Goal: Transaction & Acquisition: Purchase product/service

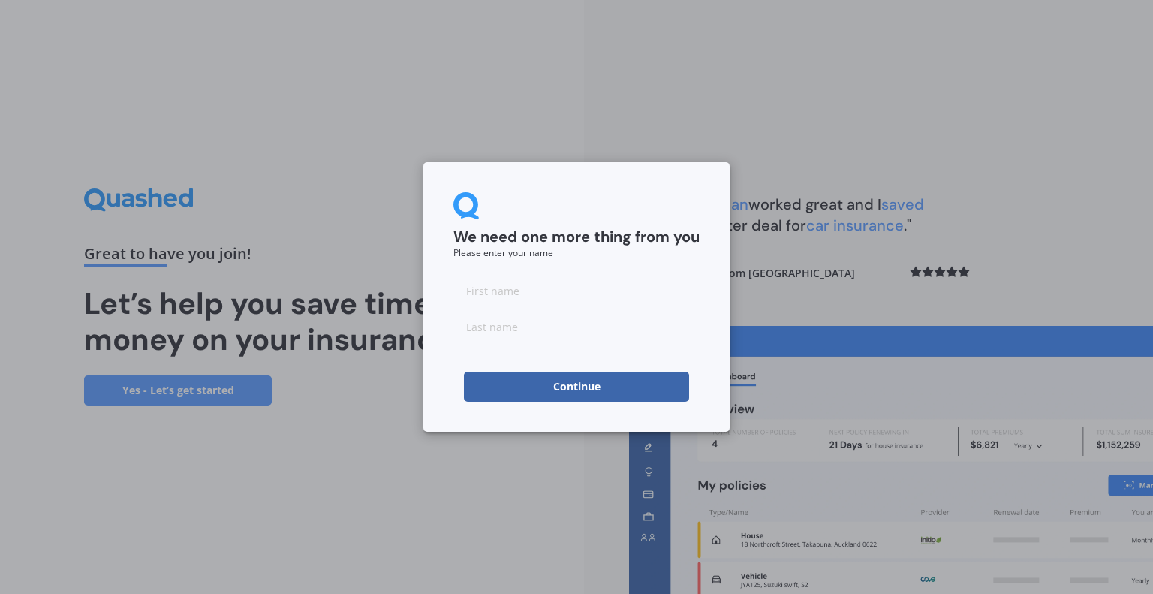
click at [477, 293] on input at bounding box center [576, 290] width 246 height 30
type input "[PERSON_NAME]"
click at [477, 327] on input at bounding box center [576, 327] width 246 height 30
type input "[PERSON_NAME]"
click at [537, 386] on button "Continue" at bounding box center [576, 387] width 225 height 30
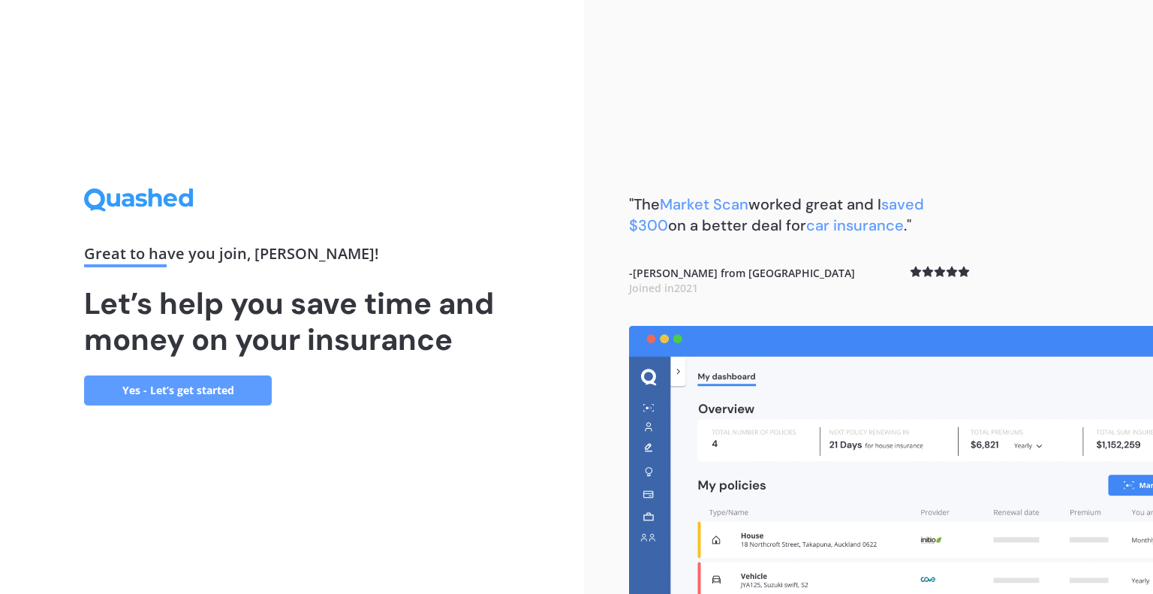
click at [198, 393] on link "Yes - Let’s get started" at bounding box center [178, 390] width 188 height 30
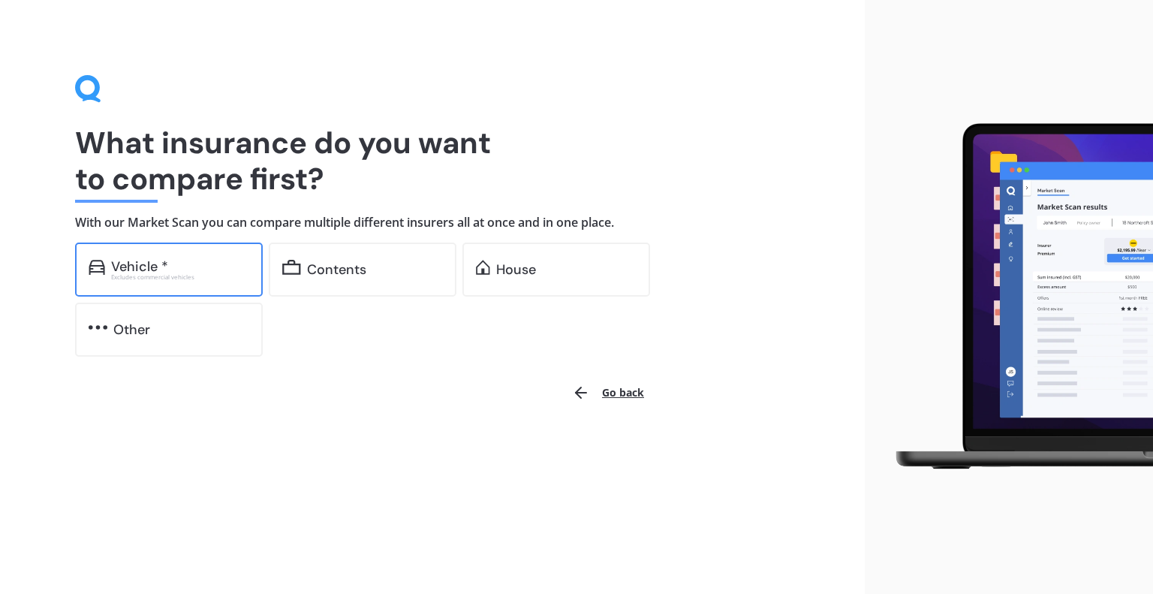
click at [134, 263] on div "Vehicle *" at bounding box center [139, 266] width 57 height 15
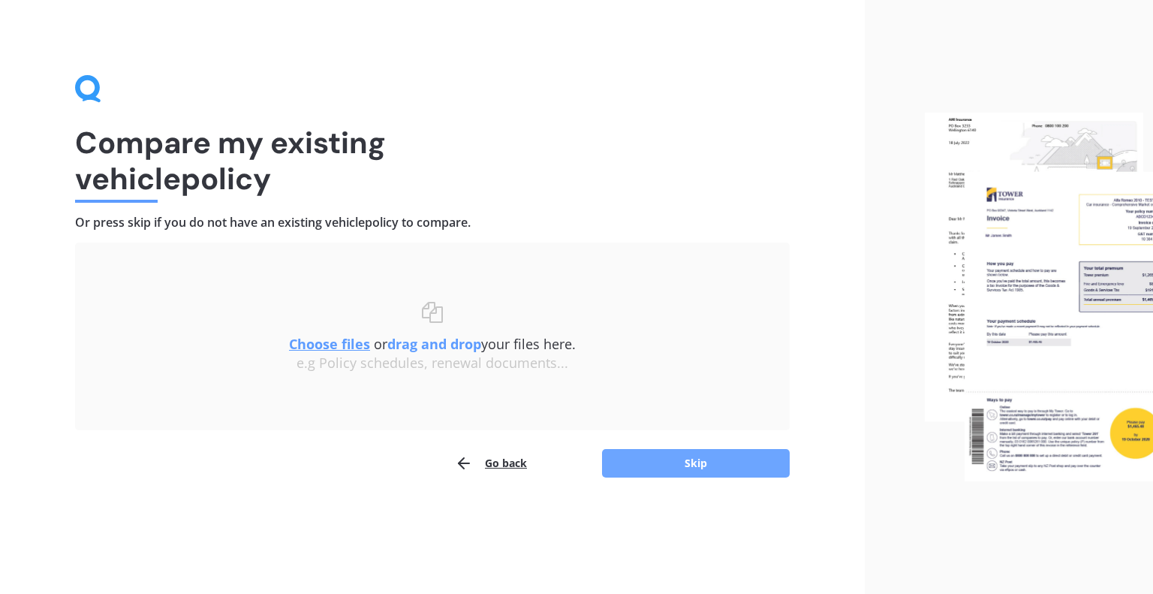
click at [616, 459] on button "Skip" at bounding box center [696, 463] width 188 height 29
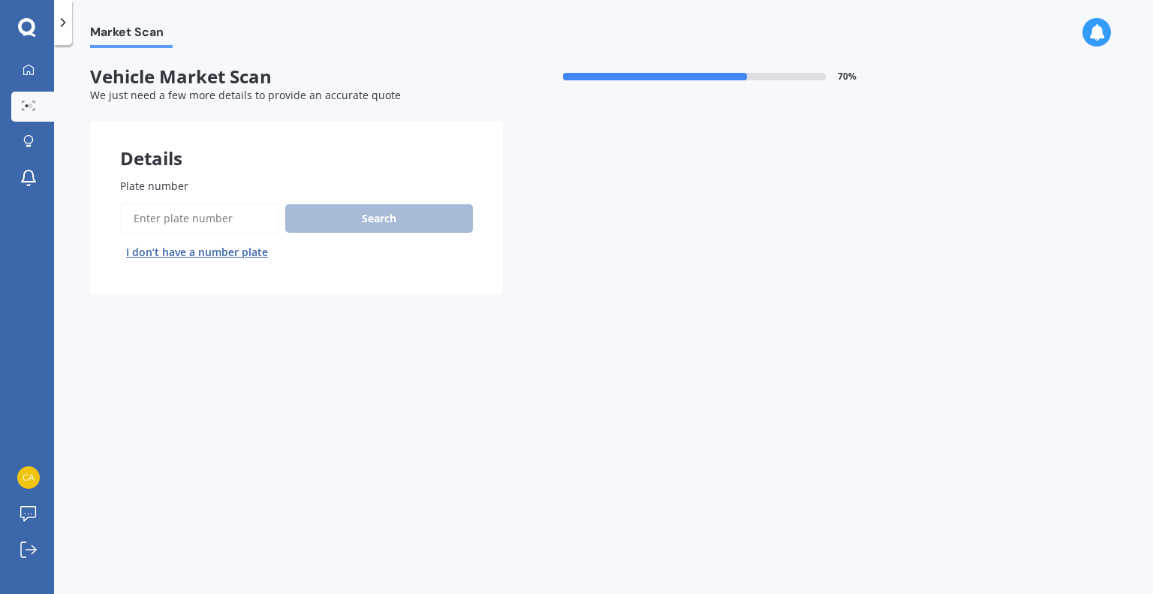
click at [137, 224] on input "Plate number" at bounding box center [199, 219] width 159 height 32
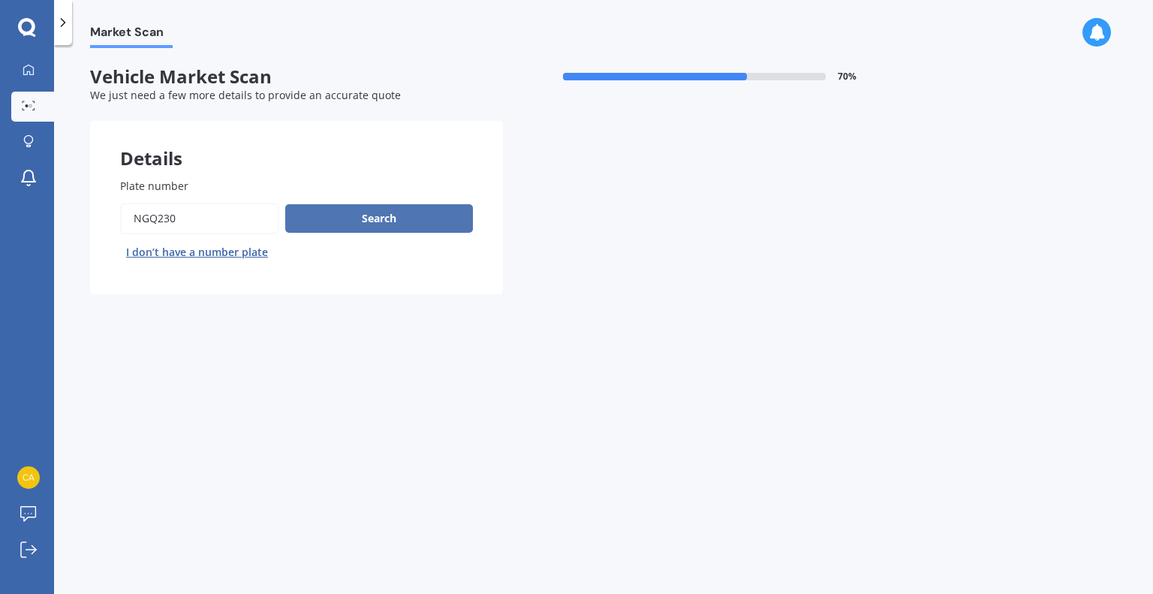
type input "NGQ230"
click at [327, 224] on button "Search" at bounding box center [379, 218] width 188 height 29
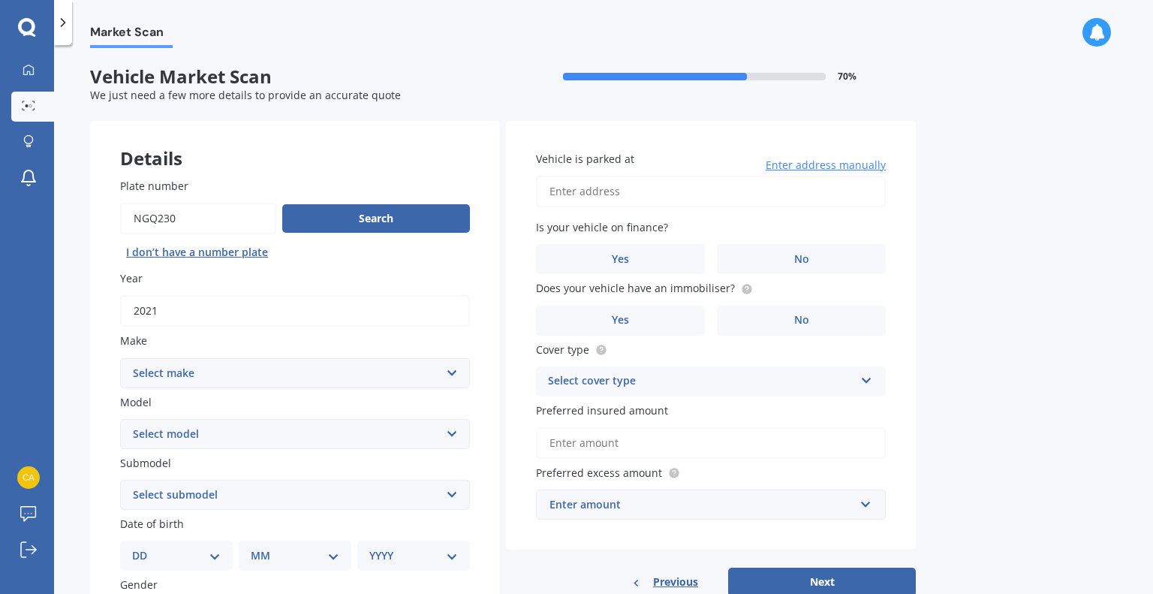
click at [450, 372] on select "Select make AC ALFA ROMEO ASTON [PERSON_NAME] AUDI AUSTIN BEDFORD Bentley BMW B…" at bounding box center [295, 373] width 350 height 30
click at [452, 371] on select "Select make AC ALFA ROMEO ASTON [PERSON_NAME] AUDI AUSTIN BEDFORD Bentley BMW B…" at bounding box center [295, 373] width 350 height 30
click at [452, 368] on select "Select make AC ALFA ROMEO ASTON [PERSON_NAME] AUDI AUSTIN BEDFORD Bentley BMW B…" at bounding box center [295, 373] width 350 height 30
select select "M.G"
click at [120, 358] on select "Select make AC ALFA ROMEO ASTON [PERSON_NAME] AUDI AUSTIN BEDFORD Bentley BMW B…" at bounding box center [295, 373] width 350 height 30
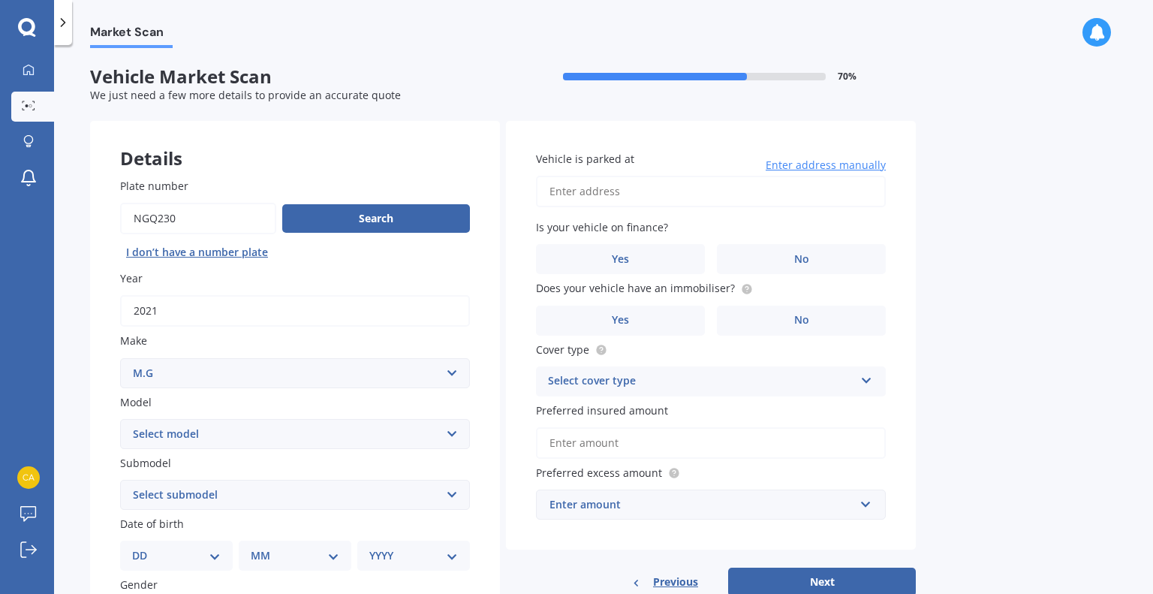
click at [453, 433] on select "Select model HS" at bounding box center [295, 434] width 350 height 30
click at [452, 432] on select "Select model HS" at bounding box center [295, 434] width 350 height 30
drag, startPoint x: 452, startPoint y: 432, endPoint x: 465, endPoint y: 453, distance: 24.4
click at [465, 453] on div "Plate number Search I don’t have a number plate Year [DATE] Make Select make AC…" at bounding box center [295, 496] width 410 height 697
drag, startPoint x: 450, startPoint y: 494, endPoint x: 450, endPoint y: 513, distance: 18.8
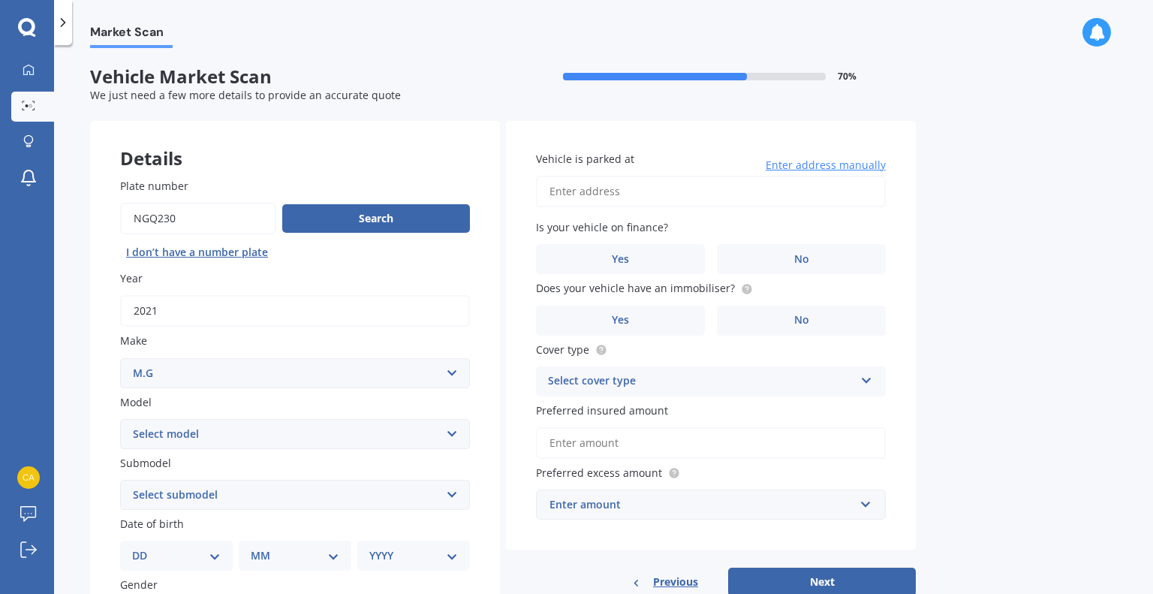
click at [450, 513] on div "Plate number Search I don’t have a number plate Year [DATE] Make Select make AC…" at bounding box center [295, 496] width 410 height 697
drag, startPoint x: 452, startPoint y: 432, endPoint x: 455, endPoint y: 457, distance: 25.7
click at [455, 457] on div "Plate number Search I don’t have a number plate Year [DATE] Make Select make AC…" at bounding box center [295, 496] width 410 height 697
select select "HS"
click at [120, 419] on select "Select model HS" at bounding box center [295, 434] width 350 height 30
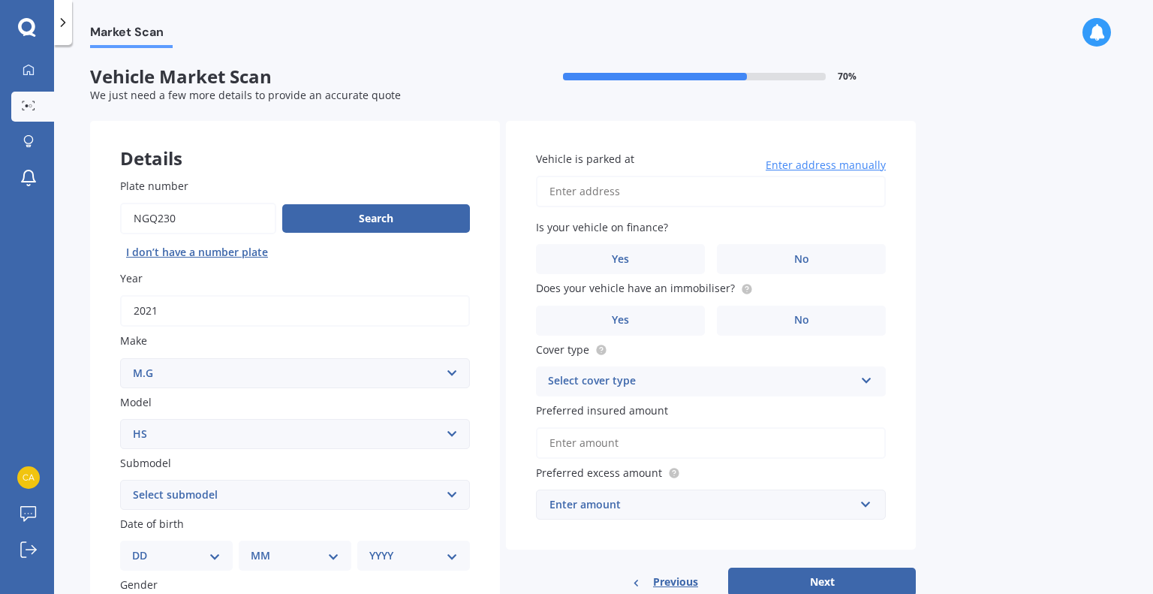
click at [453, 372] on select "Select make AC ALFA ROMEO ASTON [PERSON_NAME] AUDI AUSTIN BEDFORD Bentley BMW B…" at bounding box center [295, 373] width 350 height 30
select select "M.G."
click at [120, 358] on select "Select make AC ALFA ROMEO ASTON [PERSON_NAME] AUDI AUSTIN BEDFORD Bentley BMW B…" at bounding box center [295, 373] width 350 height 30
click at [452, 432] on select "Select model 3 6 GS HS Metro MG3 MG4 MGF Midget Montego TD 2000 TF 120 TF 135 T…" at bounding box center [295, 434] width 350 height 30
select select "ZS"
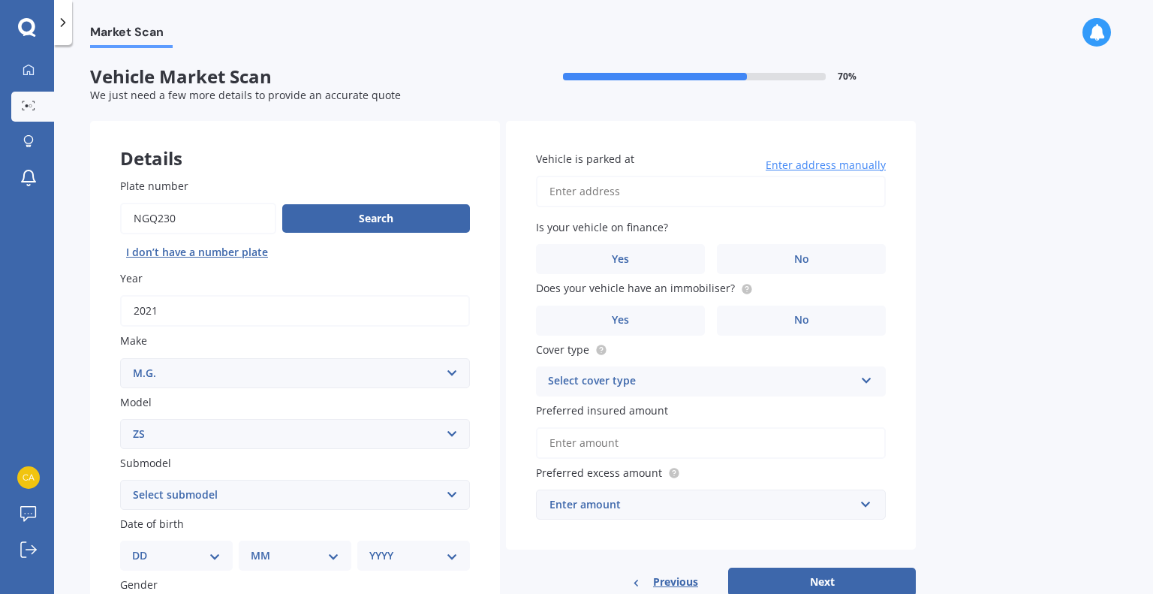
click at [120, 419] on select "Select model 3 6 GS HS Metro MG3 MG4 MGF Midget Montego TD 2000 TF 120 TF 135 T…" at bounding box center [295, 434] width 350 height 30
click at [454, 495] on select "Select submodel (All) Essence EV Excite 1.5 Excite 1.5/4AT Excite EV Long Range…" at bounding box center [295, 495] width 350 height 30
select select "ESSENCE EV"
click at [120, 480] on select "Select submodel (All) Essence EV Excite 1.5 Excite 1.5/4AT Excite EV Long Range…" at bounding box center [295, 495] width 350 height 30
click at [215, 557] on select "DD 01 02 03 04 05 06 07 08 09 10 11 12 13 14 15 16 17 18 19 20 21 22 23 24 25 2…" at bounding box center [176, 555] width 89 height 17
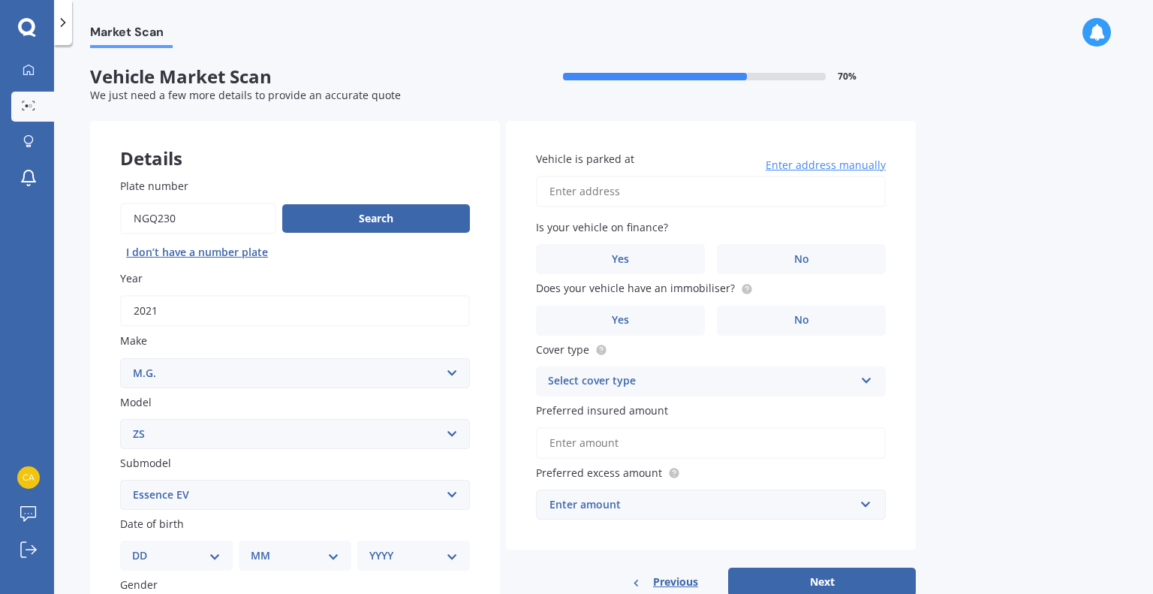
select select "12"
click at [144, 547] on select "DD 01 02 03 04 05 06 07 08 09 10 11 12 13 14 15 16 17 18 19 20 21 22 23 24 25 2…" at bounding box center [176, 555] width 89 height 17
click at [338, 549] on select "MM 01 02 03 04 05 06 07 08 09 10 11 12" at bounding box center [298, 555] width 83 height 17
select select "08"
click at [257, 547] on select "MM 01 02 03 04 05 06 07 08 09 10 11 12" at bounding box center [298, 555] width 83 height 17
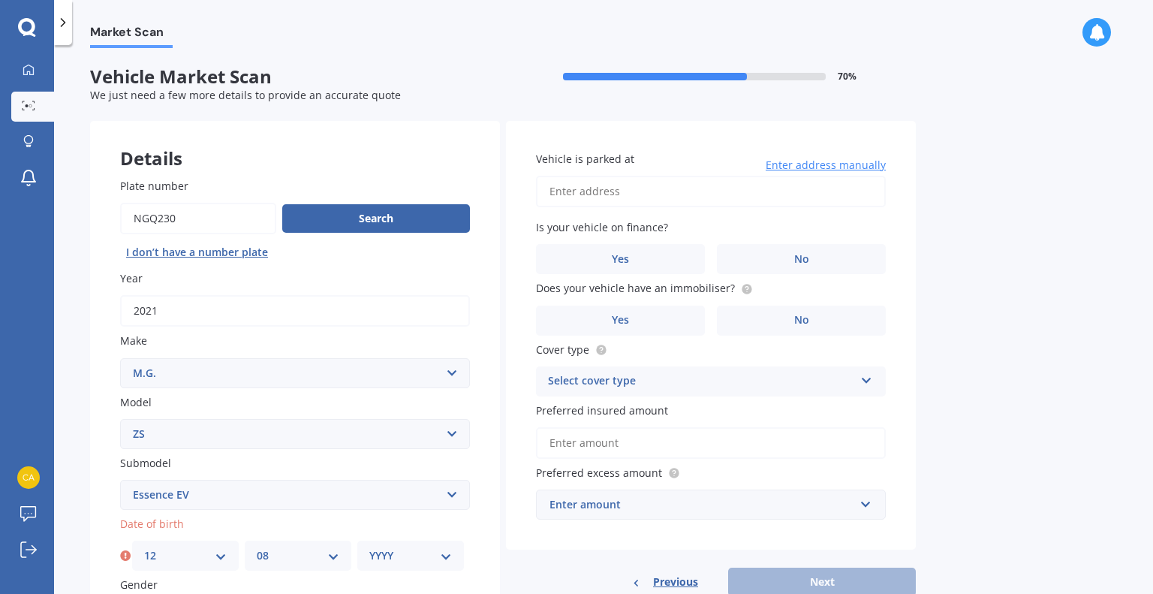
click at [444, 555] on select "YYYY 2025 2024 2023 2022 2021 2020 2019 2018 2017 2016 2015 2014 2013 2012 2011…" at bounding box center [410, 555] width 83 height 17
select select "1950"
click at [369, 547] on select "YYYY 2025 2024 2023 2022 2021 2020 2019 2018 2017 2016 2015 2014 2013 2012 2011…" at bounding box center [410, 555] width 83 height 17
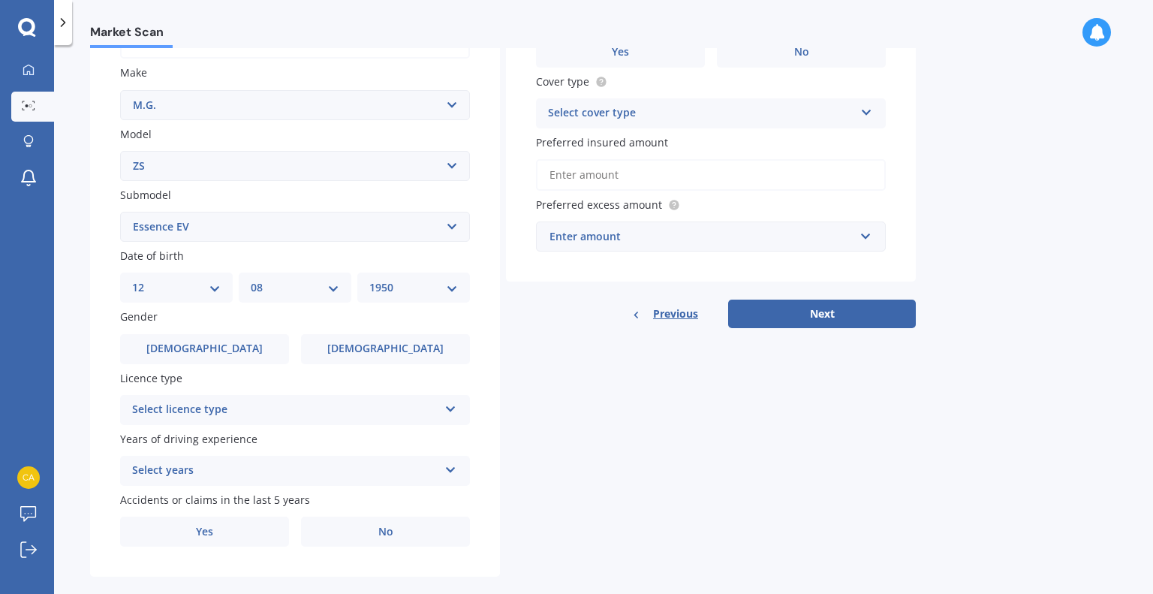
scroll to position [290, 0]
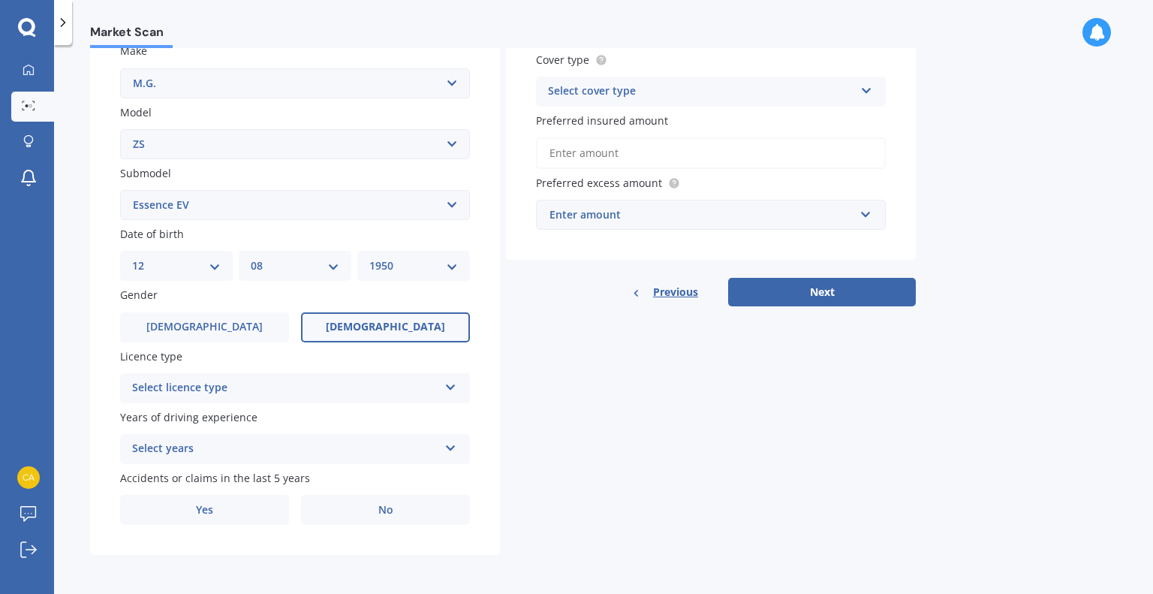
click at [360, 327] on label "[DEMOGRAPHIC_DATA]" at bounding box center [385, 327] width 169 height 30
click at [0, 0] on input "[DEMOGRAPHIC_DATA]" at bounding box center [0, 0] width 0 height 0
click at [447, 389] on icon at bounding box center [450, 384] width 13 height 11
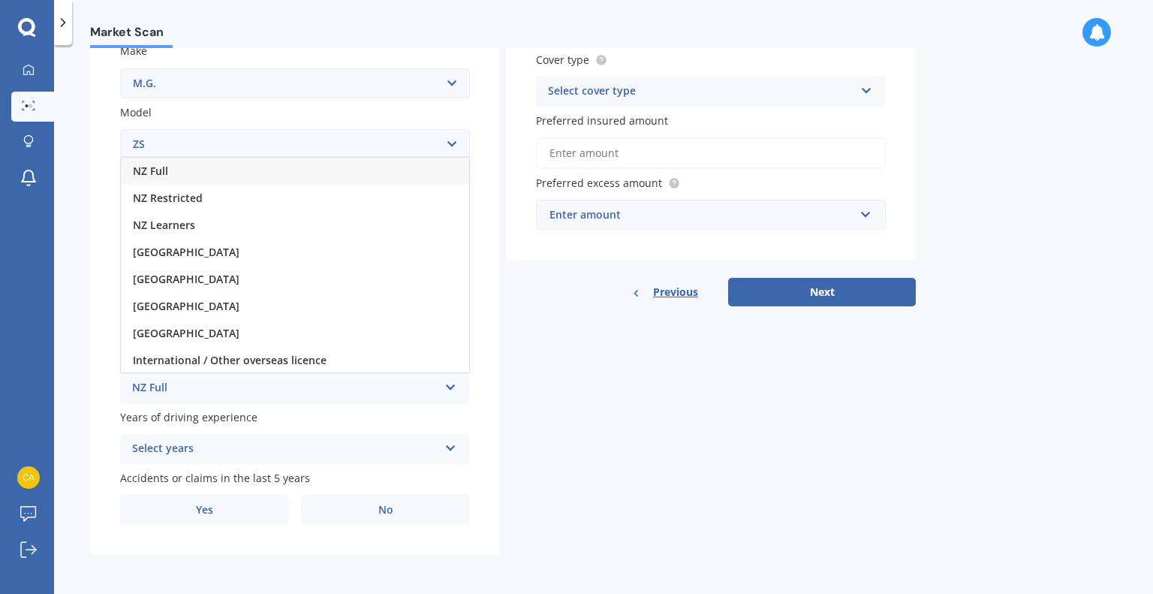
click at [145, 170] on span "NZ Full" at bounding box center [150, 171] width 35 height 14
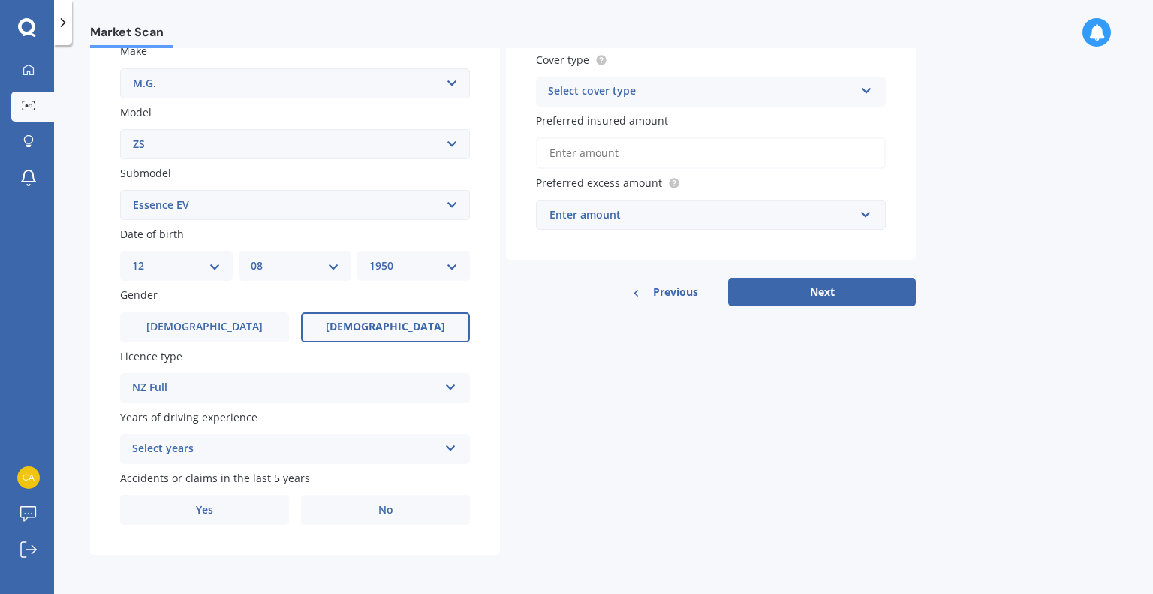
click at [452, 449] on icon at bounding box center [450, 445] width 13 height 11
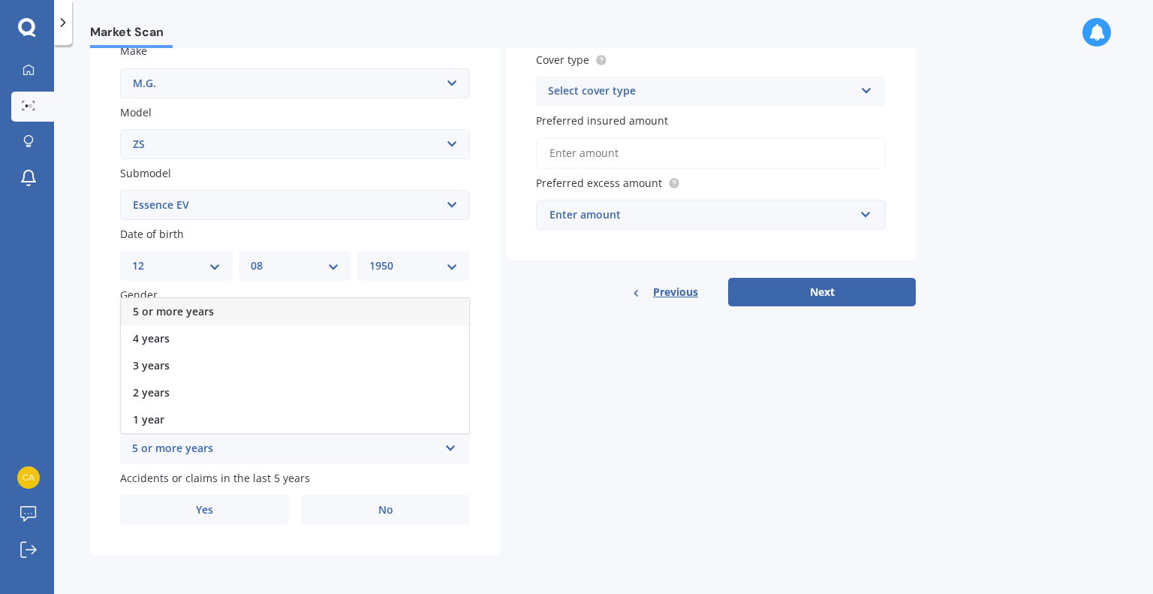
click at [362, 316] on div "5 or more years" at bounding box center [295, 311] width 348 height 27
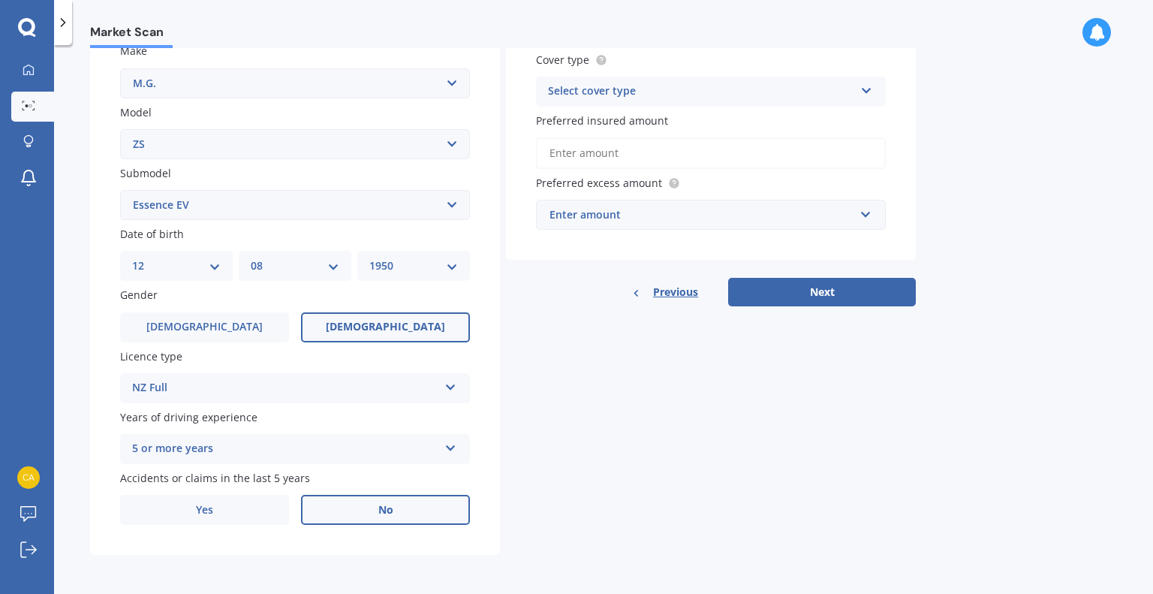
click at [348, 513] on label "No" at bounding box center [385, 510] width 169 height 30
click at [0, 0] on input "No" at bounding box center [0, 0] width 0 height 0
click at [867, 89] on icon at bounding box center [866, 88] width 13 height 11
click at [808, 119] on div "Comprehensive" at bounding box center [711, 120] width 348 height 27
click at [762, 153] on input "Preferred insured amount" at bounding box center [711, 153] width 350 height 32
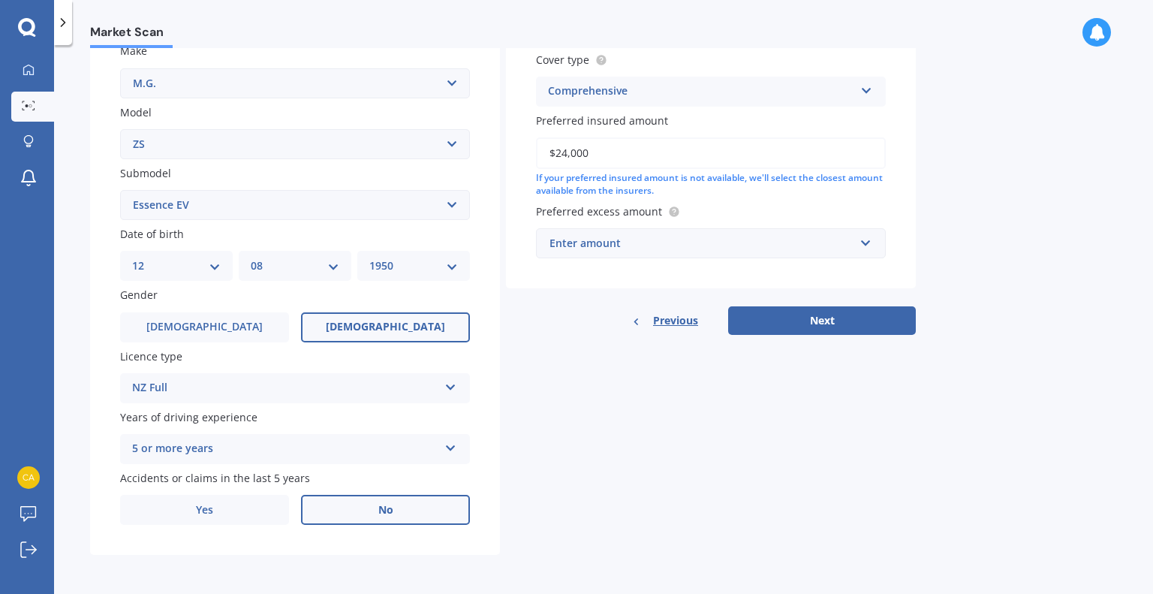
type input "$24,000"
click at [868, 242] on input "text" at bounding box center [705, 243] width 336 height 29
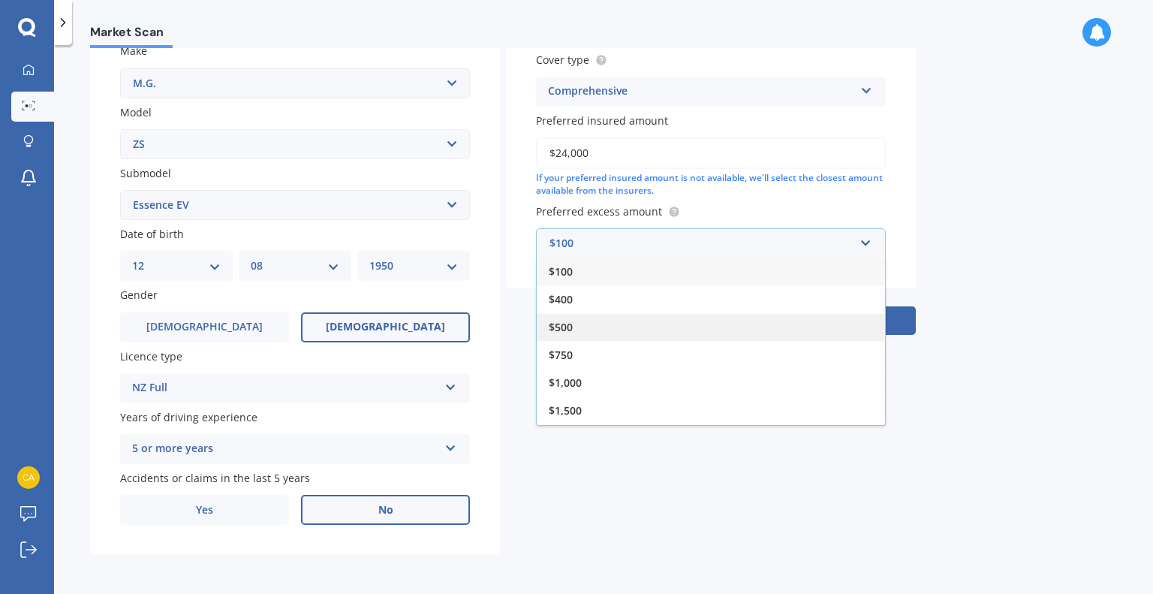
click at [558, 324] on span "$500" at bounding box center [561, 327] width 24 height 14
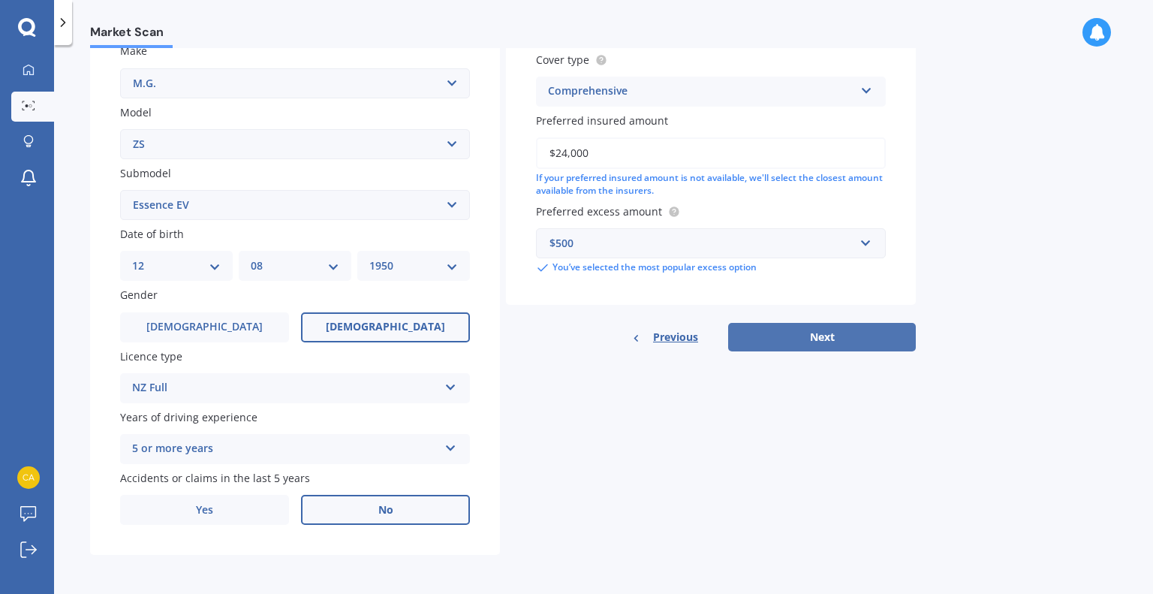
click at [763, 341] on button "Next" at bounding box center [822, 337] width 188 height 29
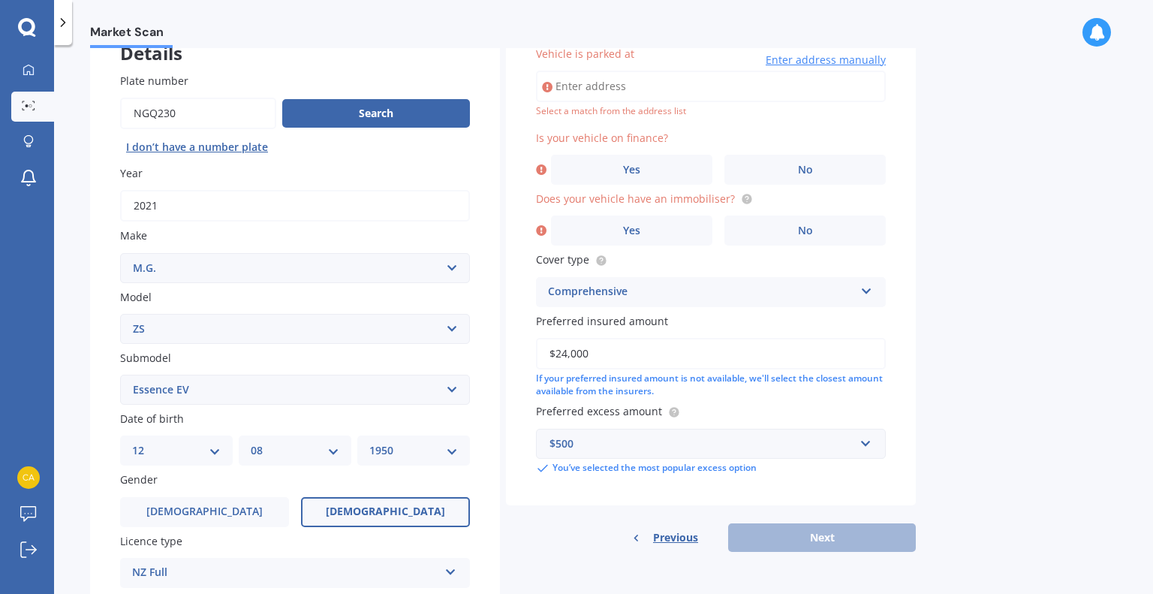
scroll to position [102, 0]
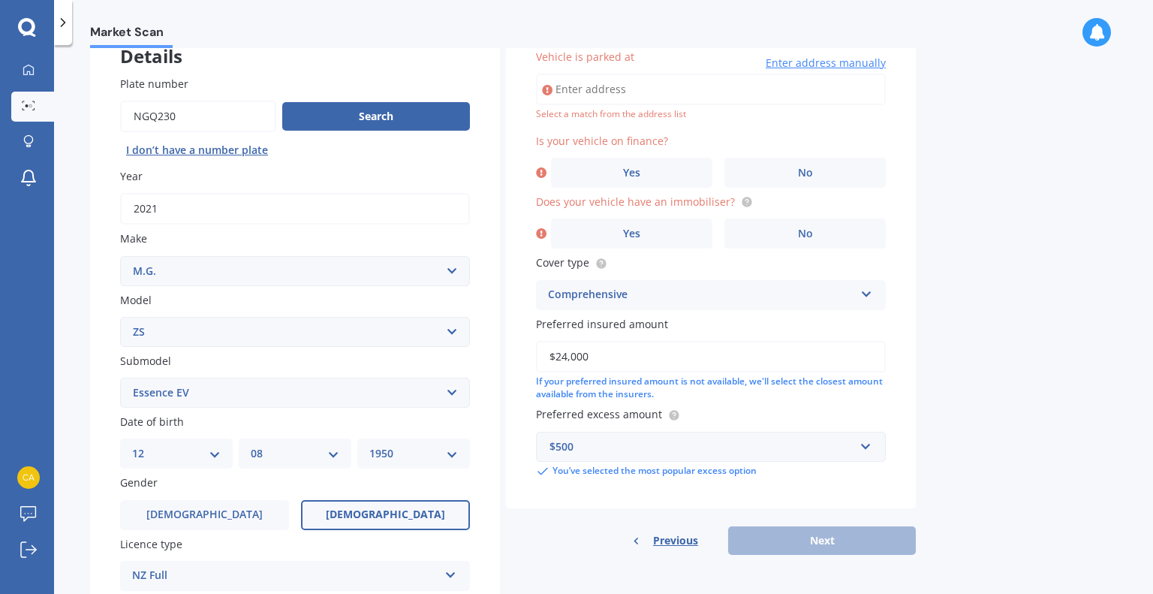
click at [584, 95] on input "Vehicle is parked at" at bounding box center [711, 90] width 350 height 32
click at [760, 182] on label "No" at bounding box center [804, 173] width 161 height 30
click at [0, 0] on input "No" at bounding box center [0, 0] width 0 height 0
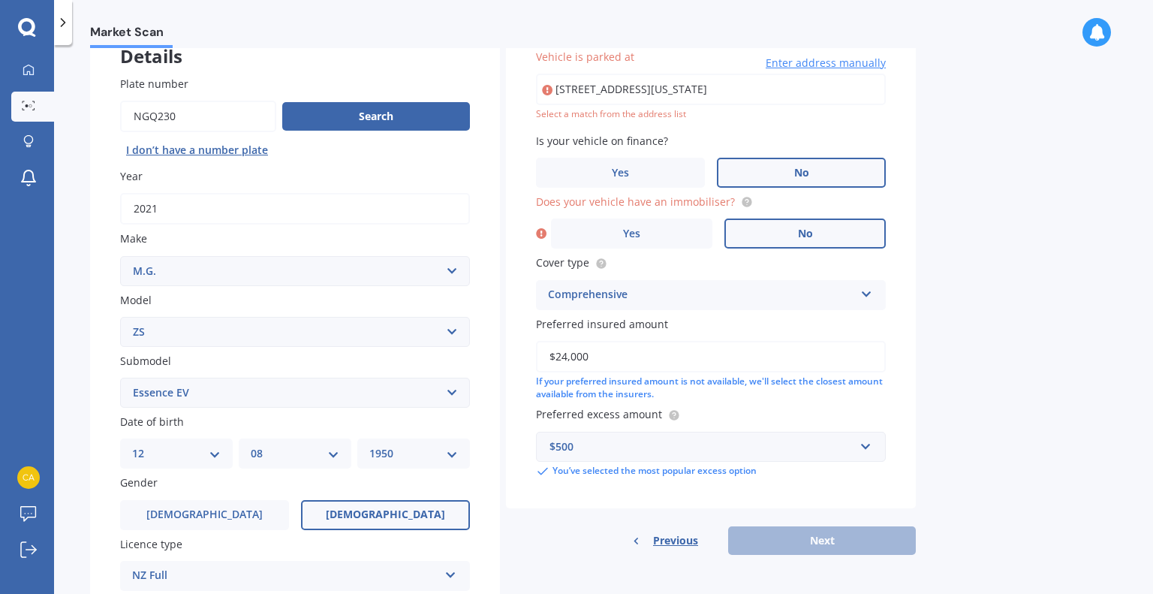
click at [764, 232] on label "No" at bounding box center [804, 233] width 161 height 30
click at [0, 0] on input "No" at bounding box center [0, 0] width 0 height 0
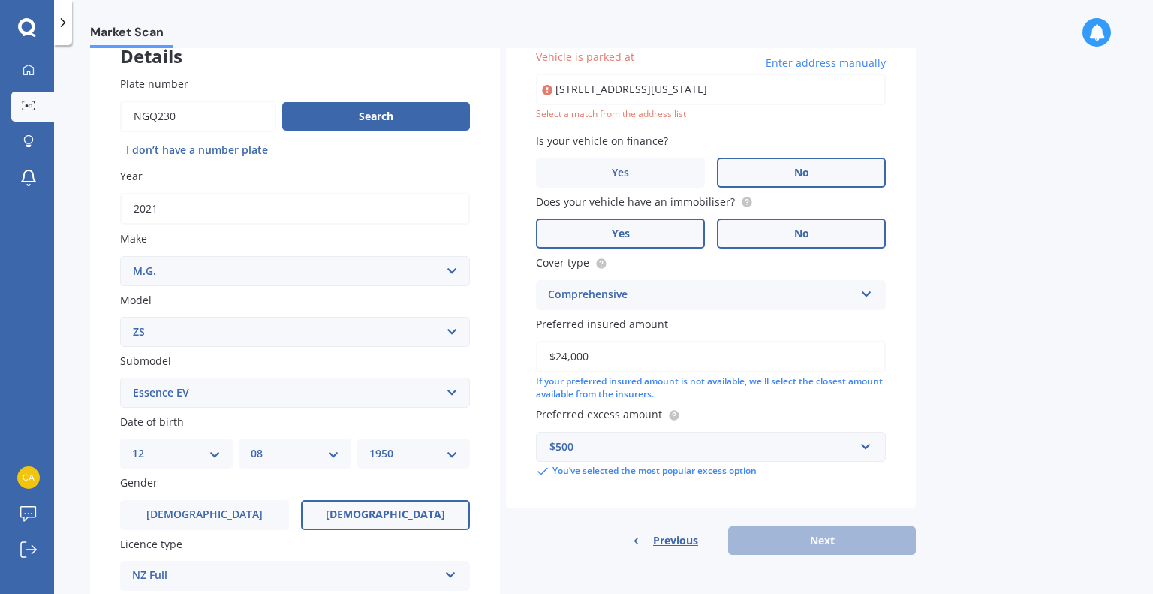
click at [662, 236] on label "Yes" at bounding box center [620, 233] width 169 height 30
click at [0, 0] on input "Yes" at bounding box center [0, 0] width 0 height 0
click at [775, 545] on div "Previous Next" at bounding box center [711, 540] width 410 height 29
click at [595, 86] on input "[STREET_ADDRESS][US_STATE]" at bounding box center [711, 90] width 350 height 32
click at [705, 86] on input "[STREET_ADDRESS][US_STATE]" at bounding box center [711, 90] width 350 height 32
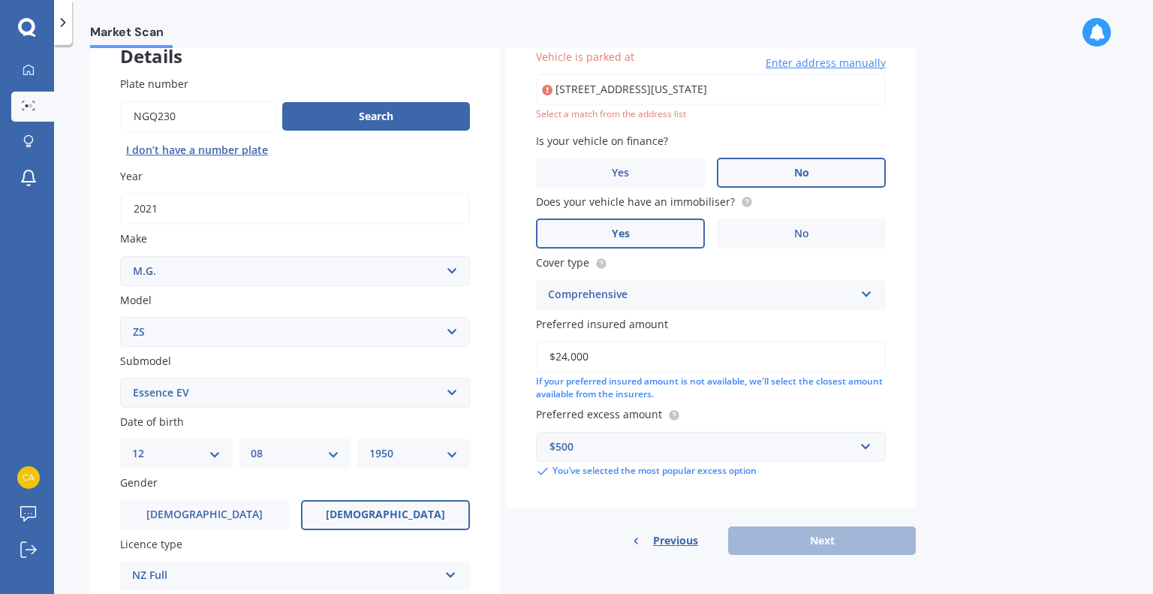
click at [772, 540] on div "Previous Next" at bounding box center [711, 540] width 410 height 29
click at [826, 64] on span "Enter address manually" at bounding box center [826, 63] width 120 height 15
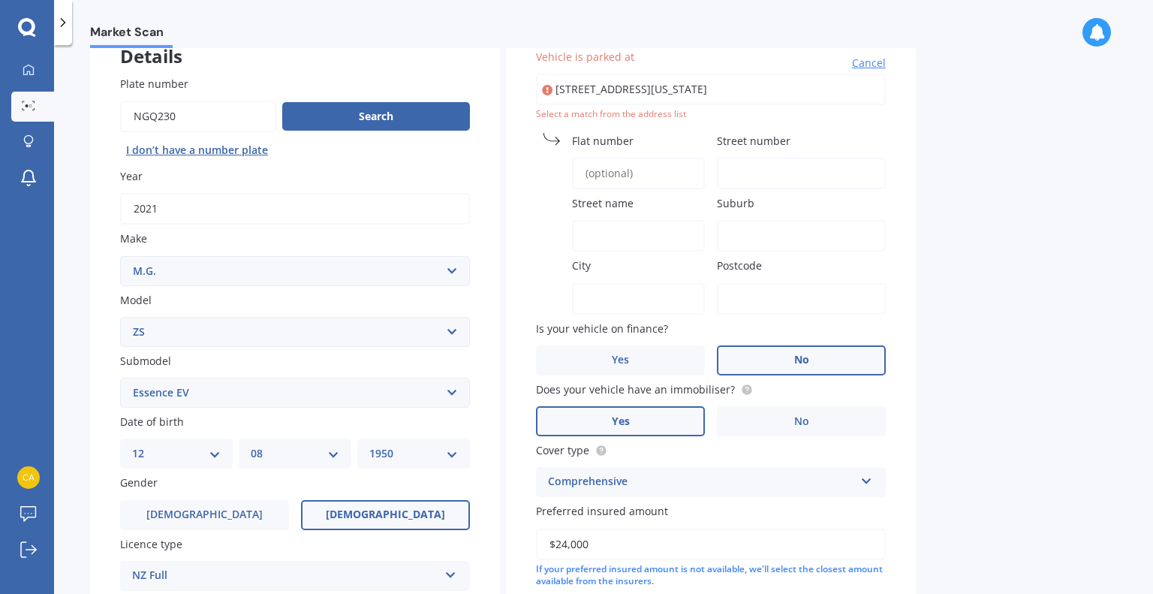
click at [838, 89] on input "[STREET_ADDRESS][US_STATE]" at bounding box center [711, 90] width 350 height 32
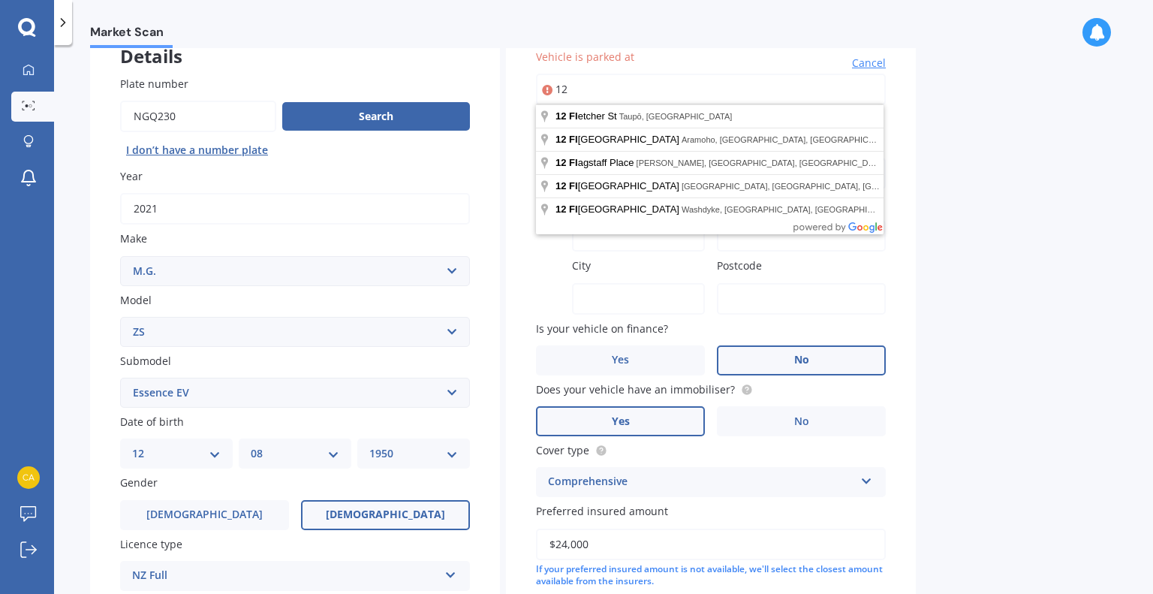
type input "1"
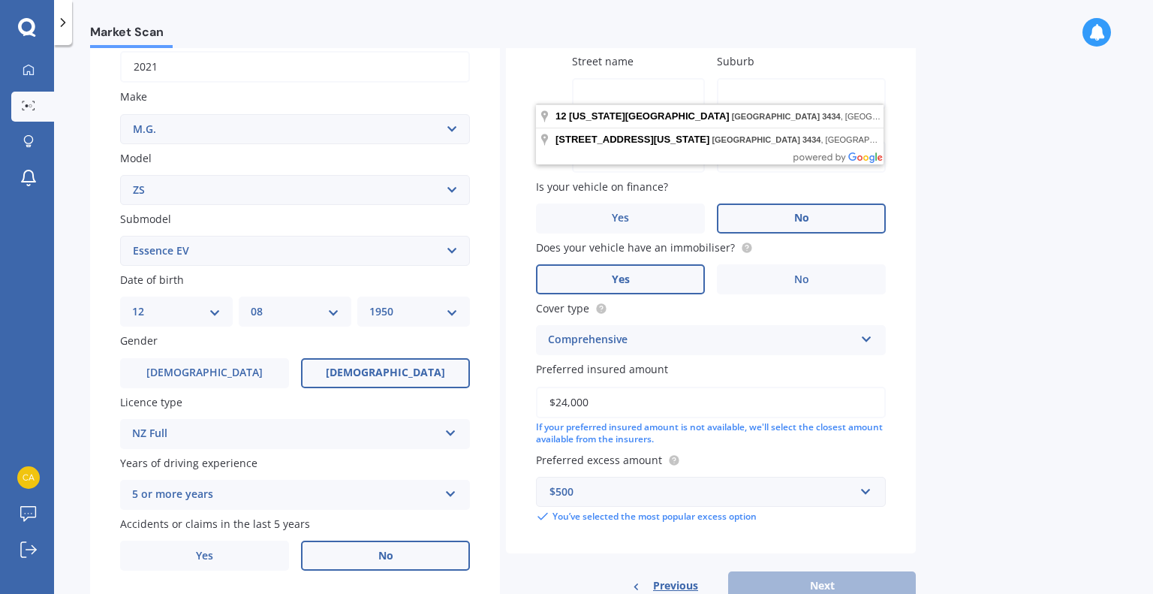
scroll to position [258, 0]
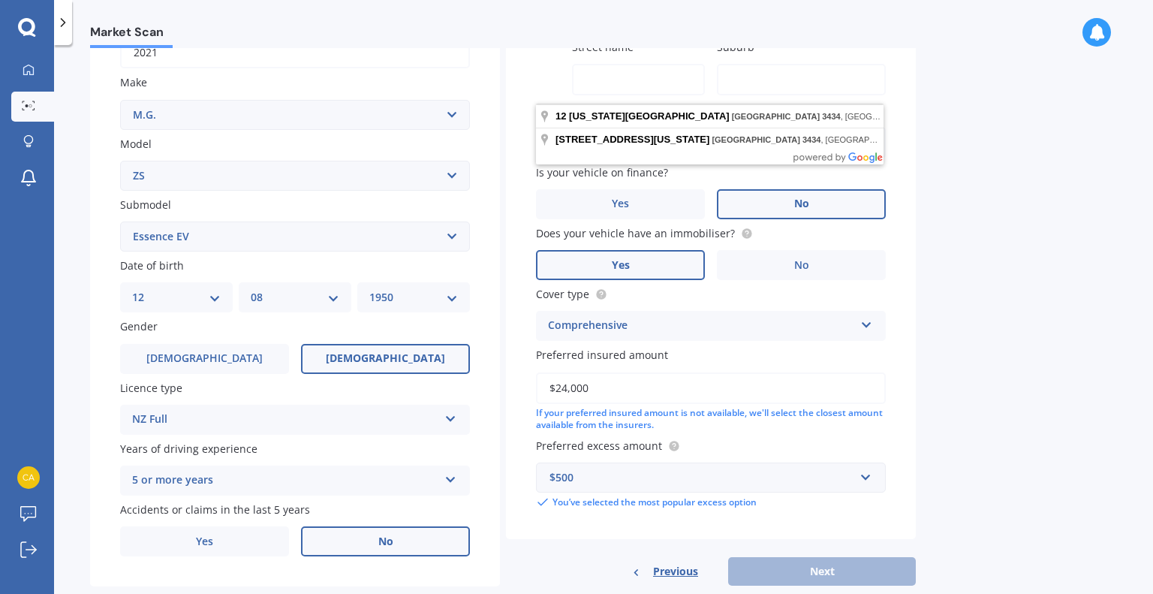
type input "[STREET_ADDRESS][US_STATE]"
click at [745, 567] on div "Previous Next" at bounding box center [711, 571] width 410 height 29
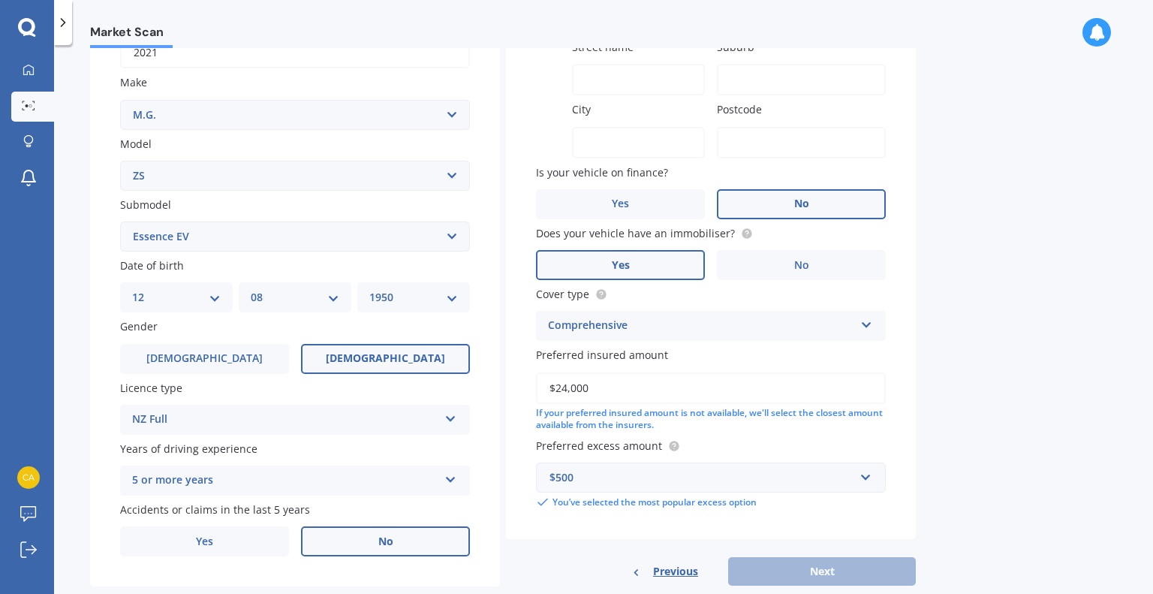
scroll to position [0, 0]
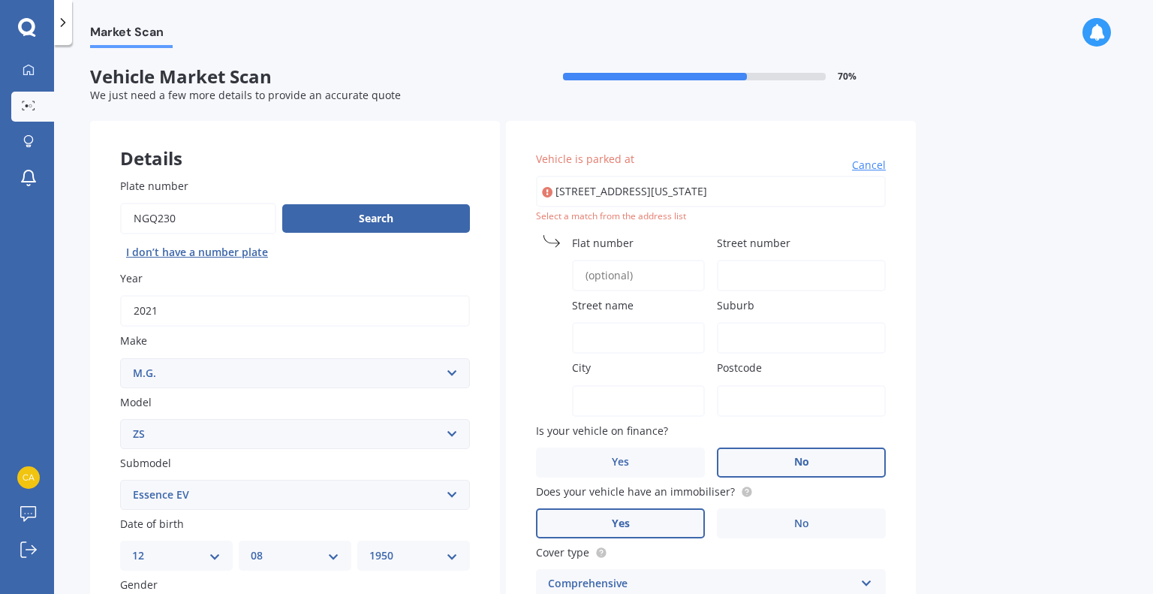
click at [760, 266] on input "Street number" at bounding box center [801, 276] width 169 height 32
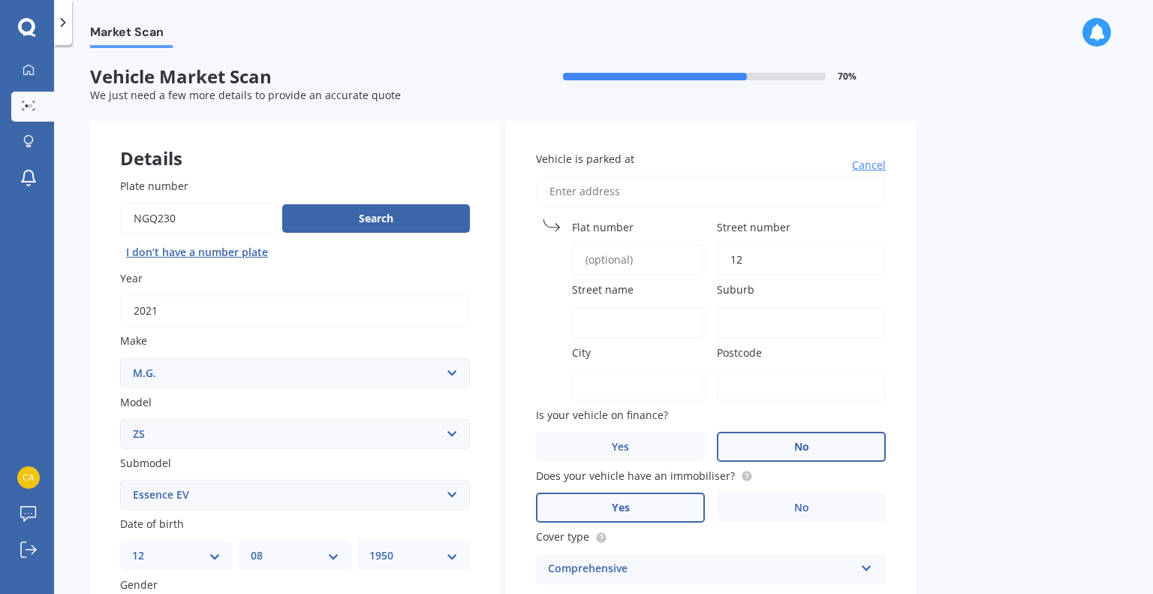
type input "12"
click at [596, 326] on input "Street name" at bounding box center [638, 323] width 133 height 32
type input "[US_STATE][GEOGRAPHIC_DATA]"
click at [747, 315] on input "Suburb" at bounding box center [801, 323] width 169 height 32
type input "[GEOGRAPHIC_DATA]"
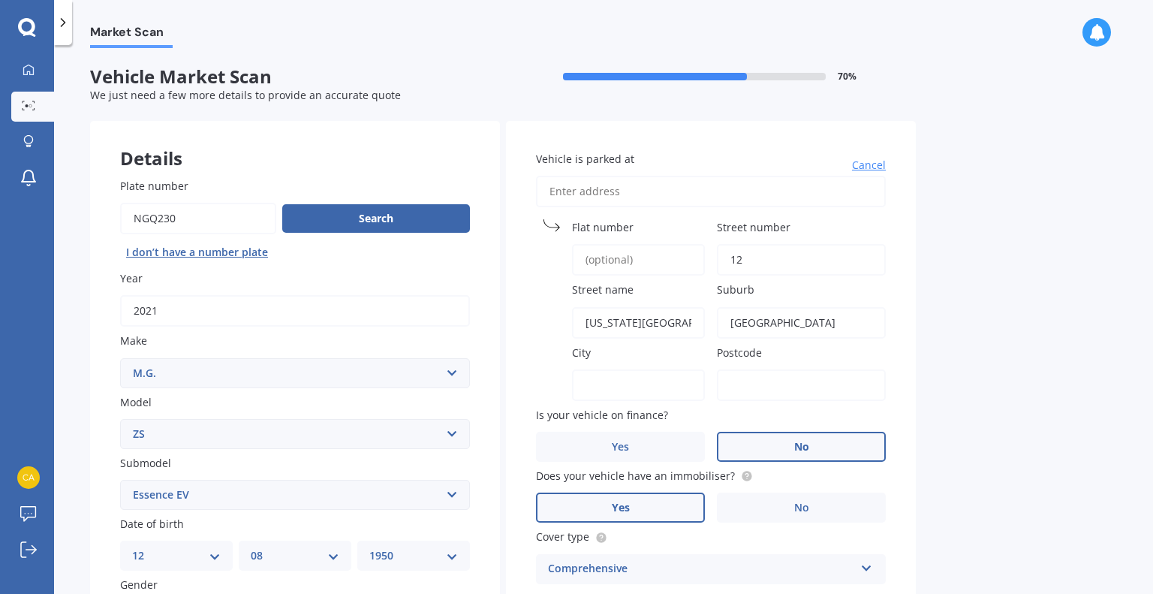
click at [607, 371] on input "City" at bounding box center [638, 385] width 133 height 32
type input "[GEOGRAPHIC_DATA]"
drag, startPoint x: 727, startPoint y: 384, endPoint x: 1080, endPoint y: 378, distance: 353.6
click at [1080, 378] on div "Market Scan Vehicle Market Scan 70 % We just need a few more details to provide…" at bounding box center [603, 322] width 1099 height 549
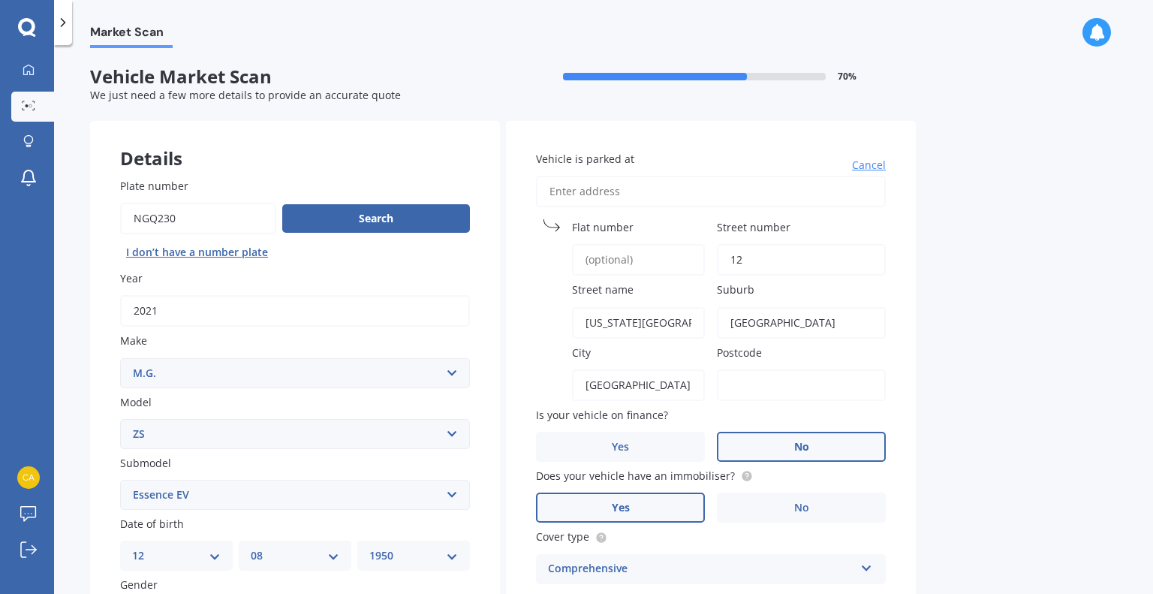
click at [745, 393] on input "Postcode" at bounding box center [801, 385] width 169 height 32
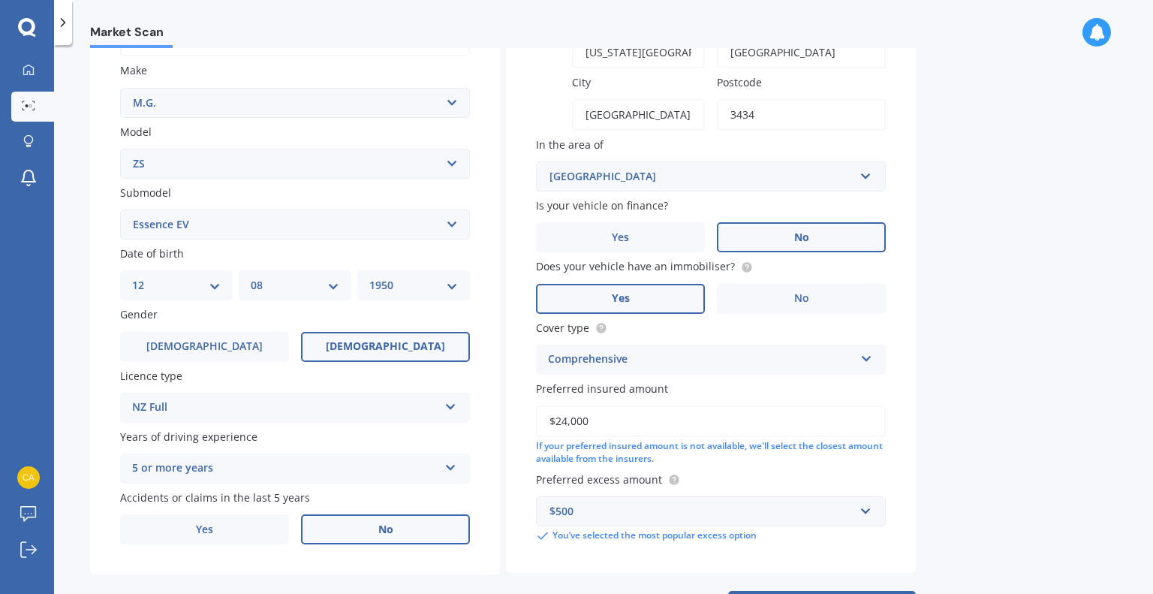
scroll to position [333, 0]
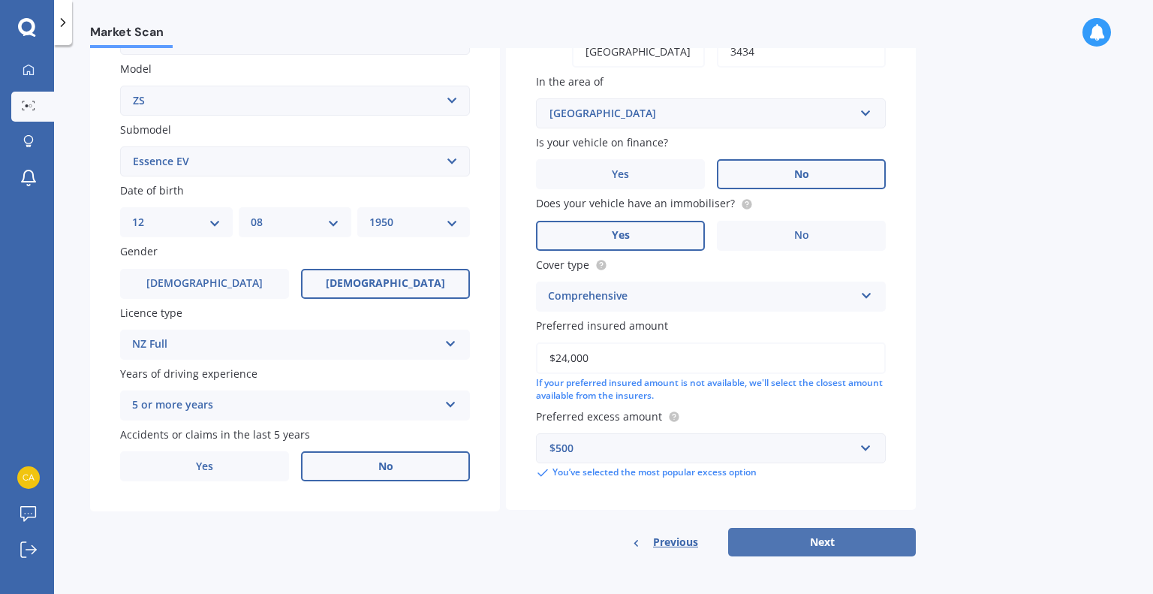
type input "3434"
click at [844, 537] on button "Next" at bounding box center [822, 542] width 188 height 29
select select "12"
select select "08"
select select "1950"
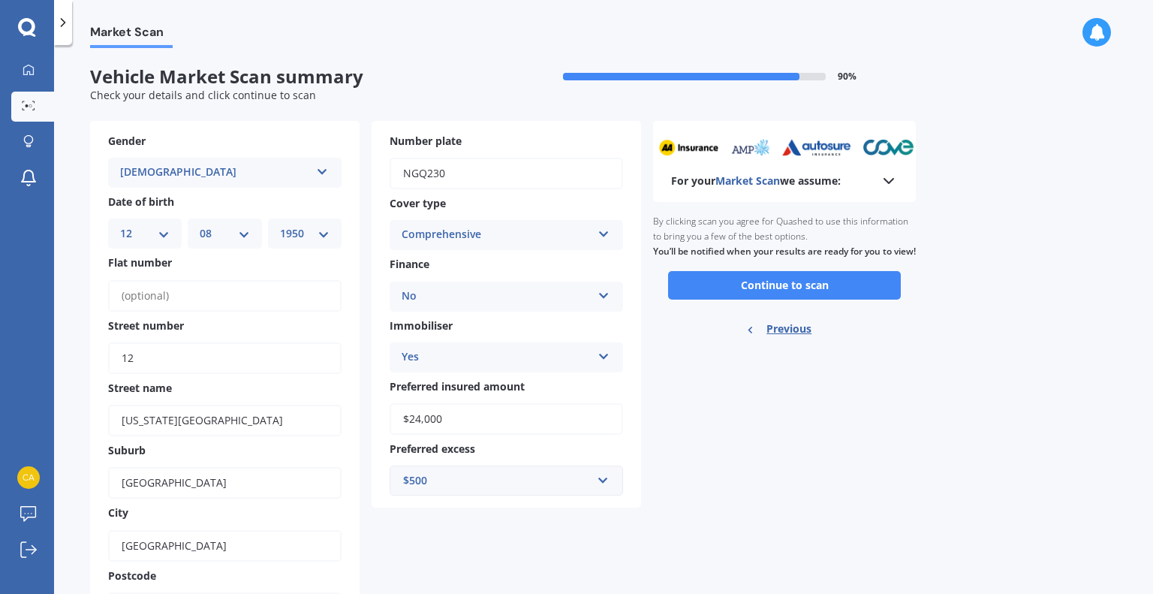
scroll to position [0, 0]
click at [711, 300] on button "Continue to scan" at bounding box center [784, 285] width 233 height 29
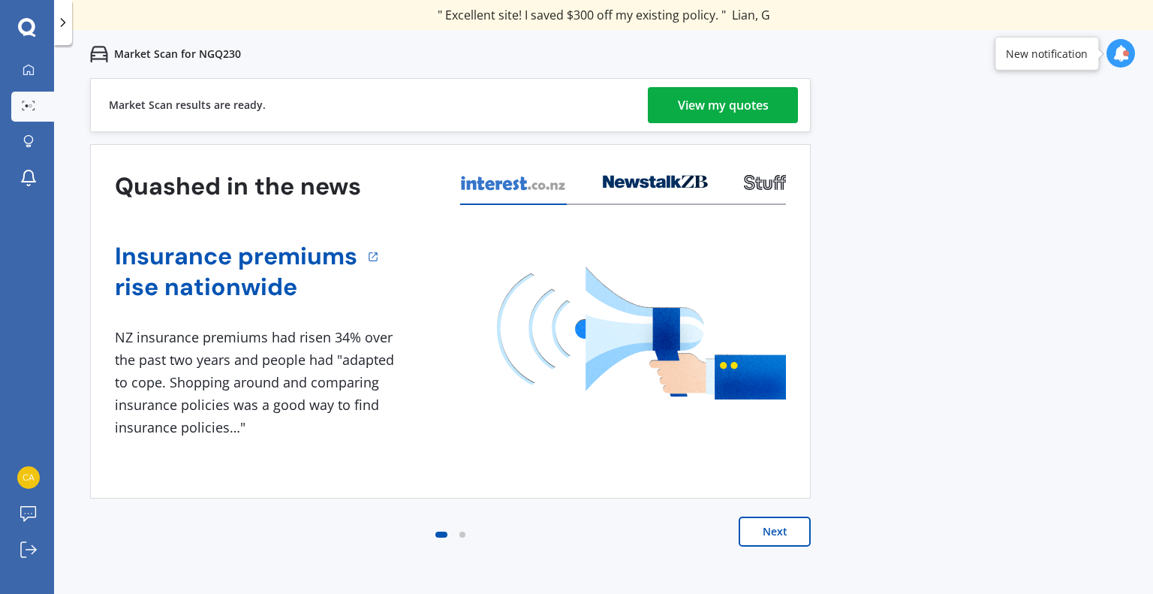
click at [766, 108] on div "View my quotes" at bounding box center [723, 105] width 91 height 36
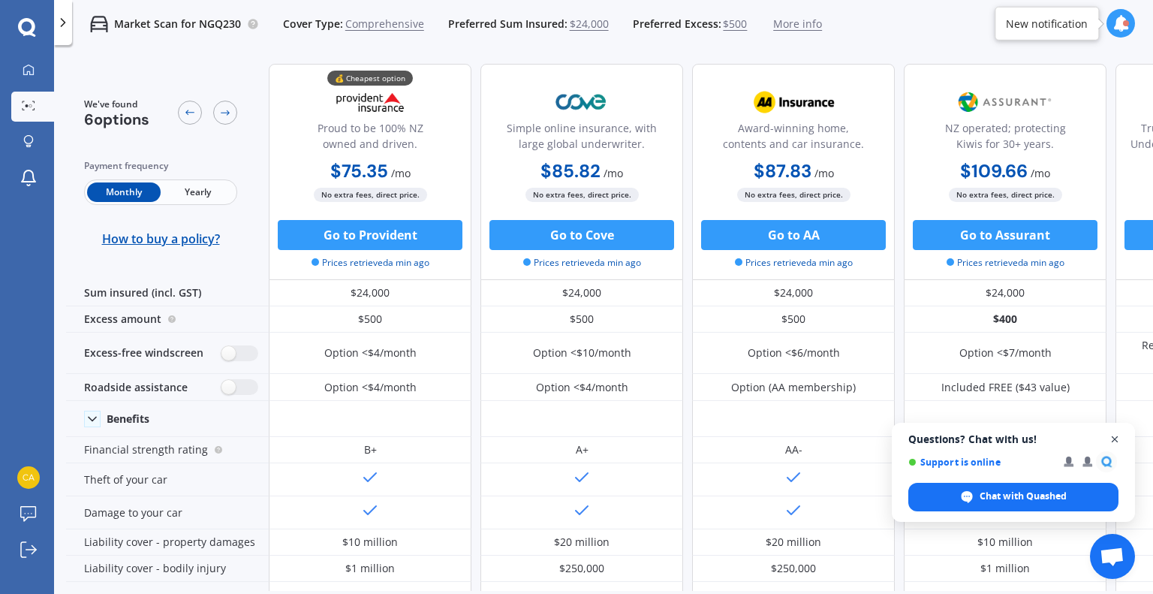
click at [1114, 438] on span "Close chat" at bounding box center [1115, 439] width 19 height 19
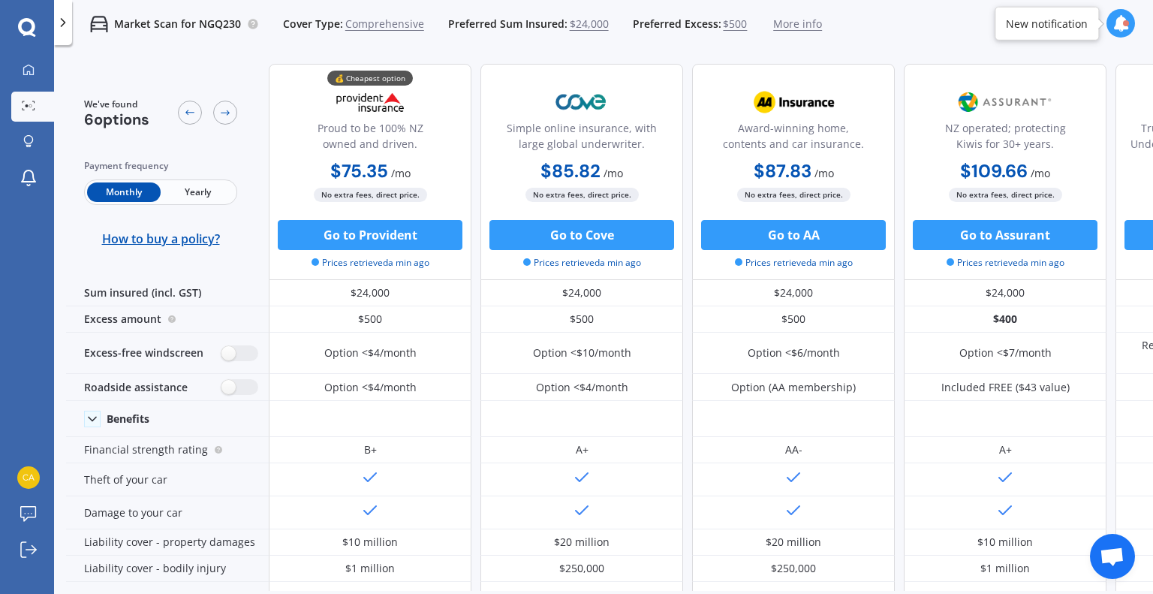
click at [196, 194] on span "Yearly" at bounding box center [198, 192] width 74 height 20
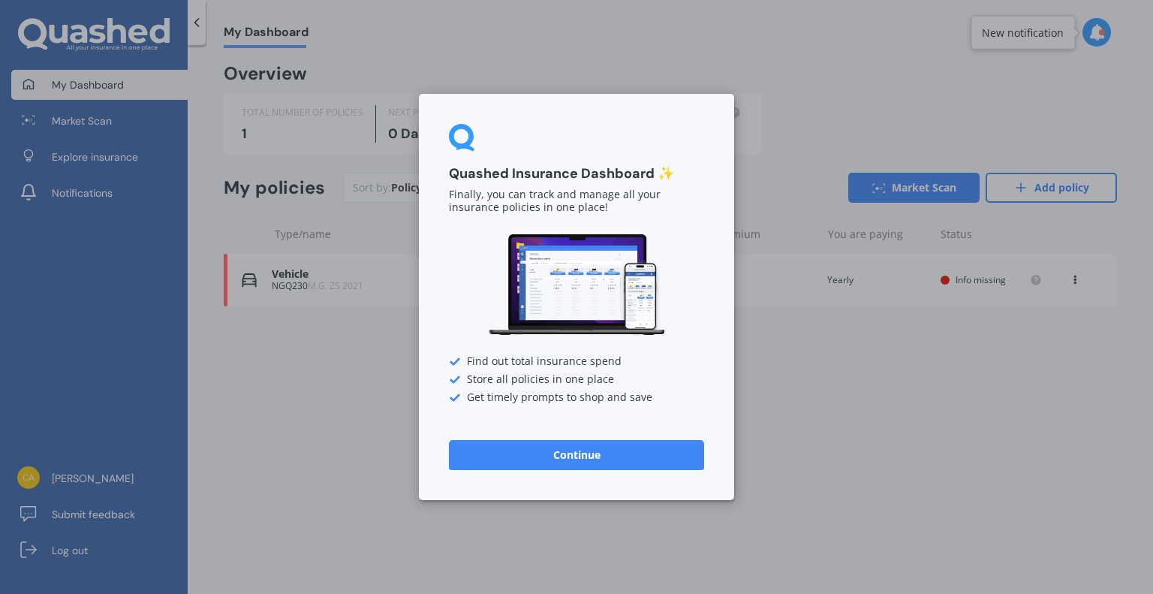
click at [579, 456] on button "Continue" at bounding box center [576, 455] width 255 height 30
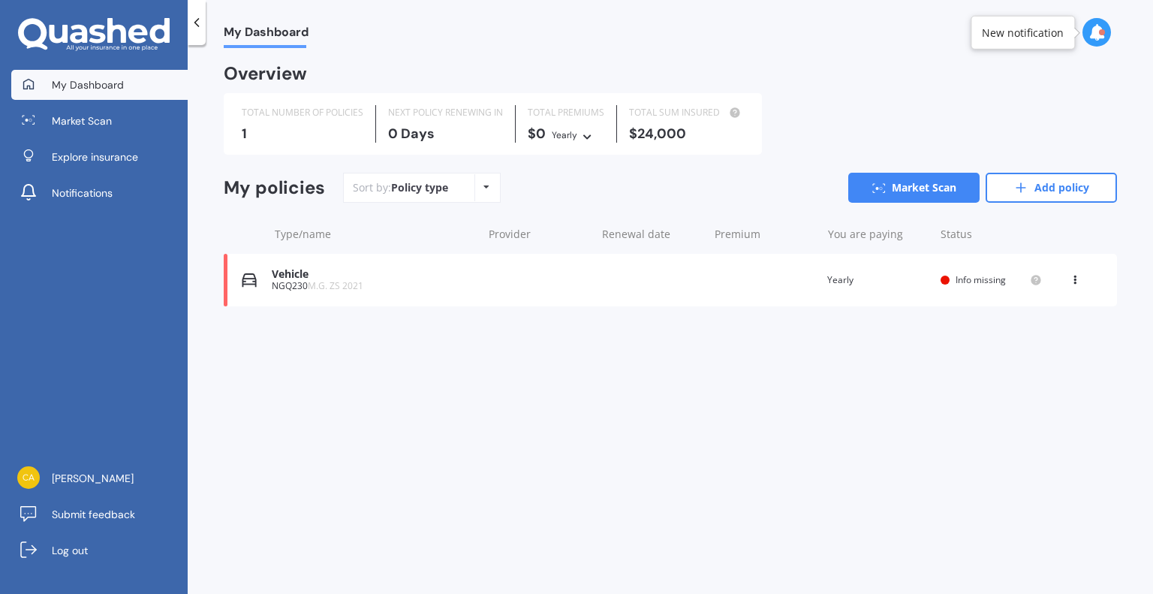
click at [965, 278] on span "Info missing" at bounding box center [981, 279] width 50 height 13
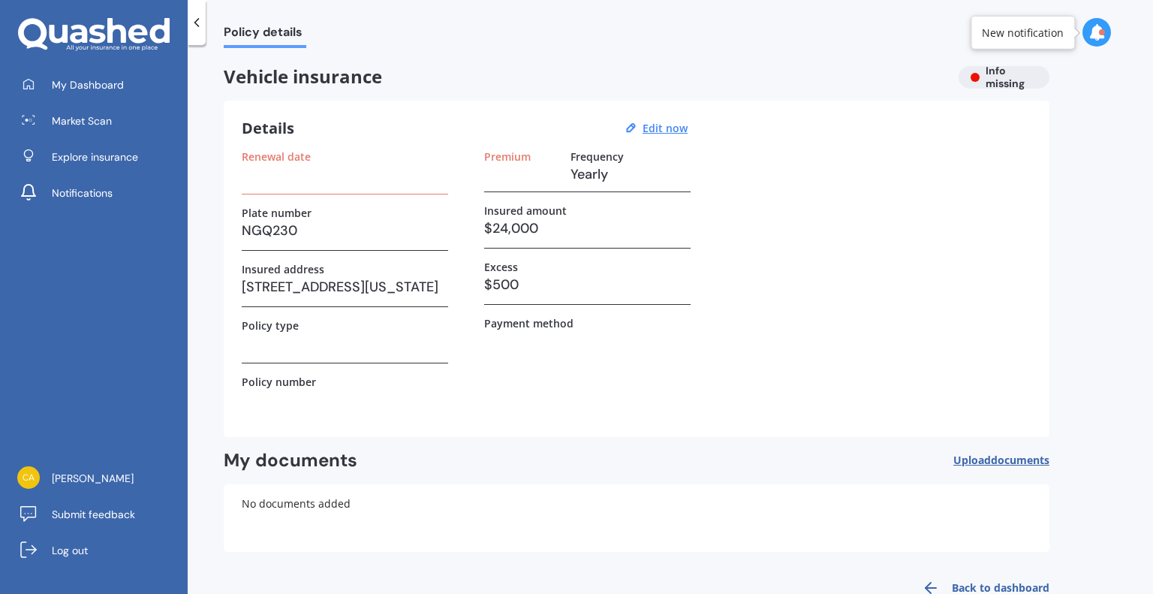
click at [1034, 585] on link "Back to dashboard" at bounding box center [981, 588] width 137 height 36
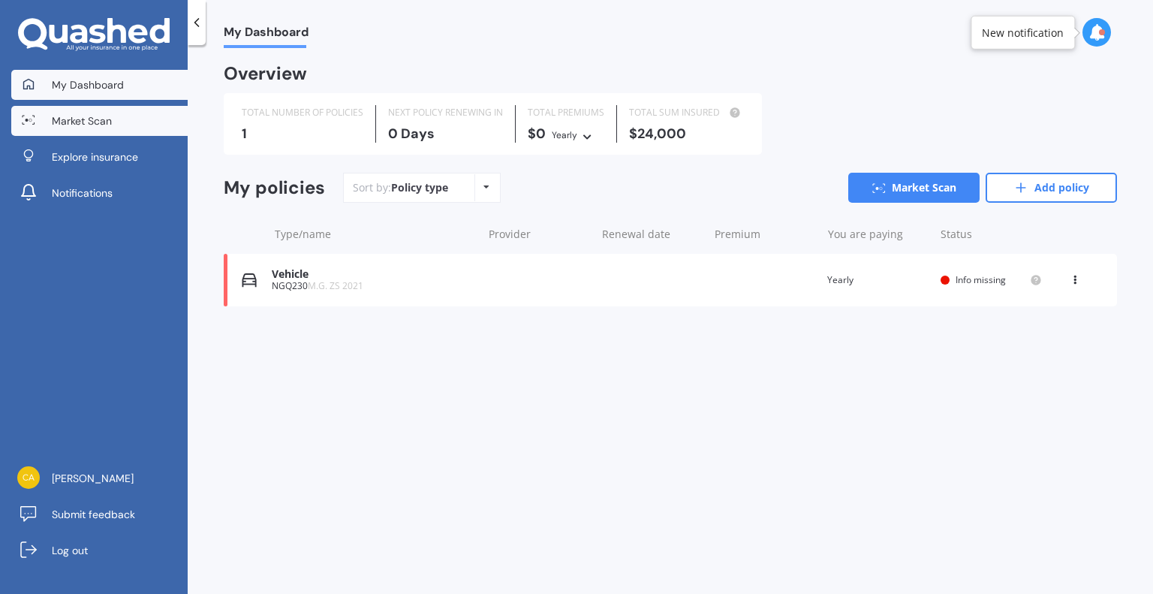
click at [76, 124] on span "Market Scan" at bounding box center [82, 120] width 60 height 15
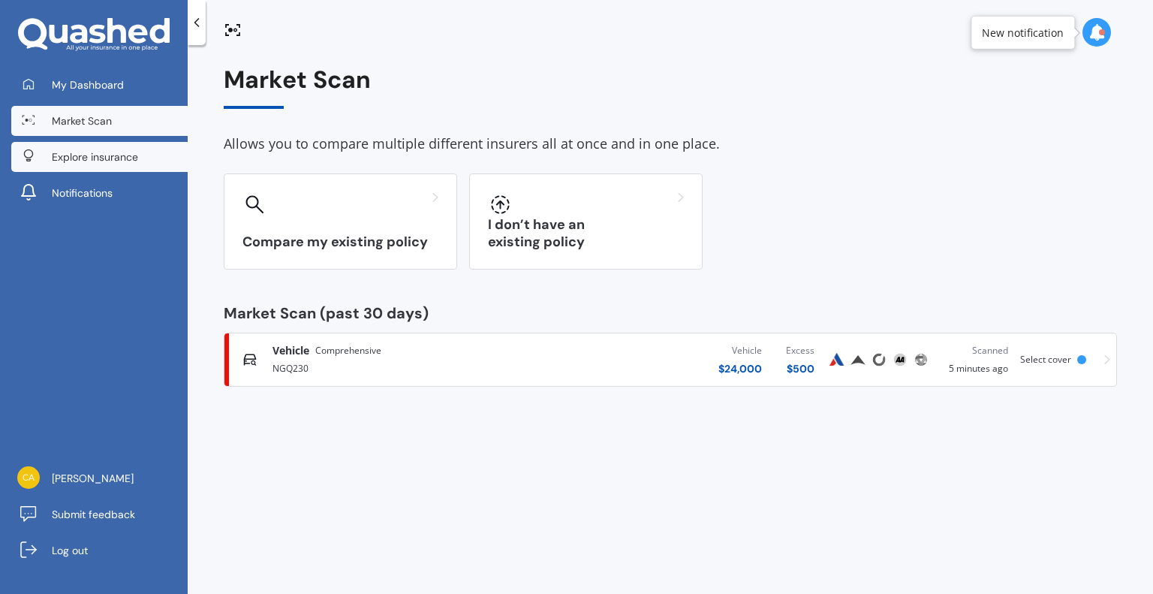
click at [69, 158] on span "Explore insurance" at bounding box center [95, 156] width 86 height 15
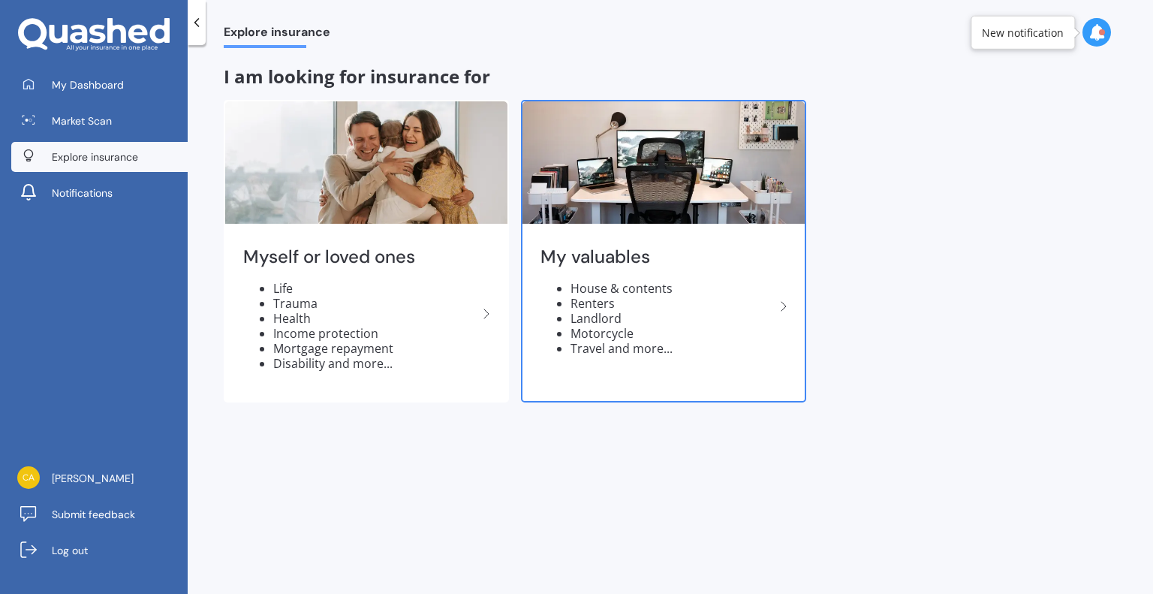
click at [588, 287] on li "House & contents" at bounding box center [672, 288] width 204 height 15
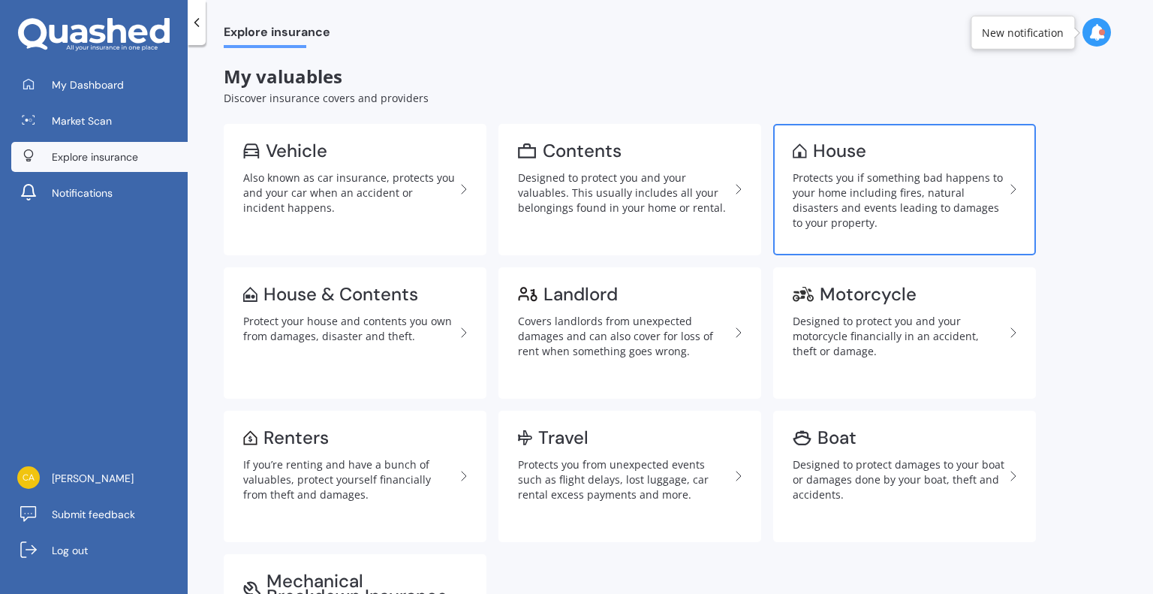
click at [822, 184] on div "Protects you if something bad happens to your home including fires, natural dis…" at bounding box center [899, 200] width 212 height 60
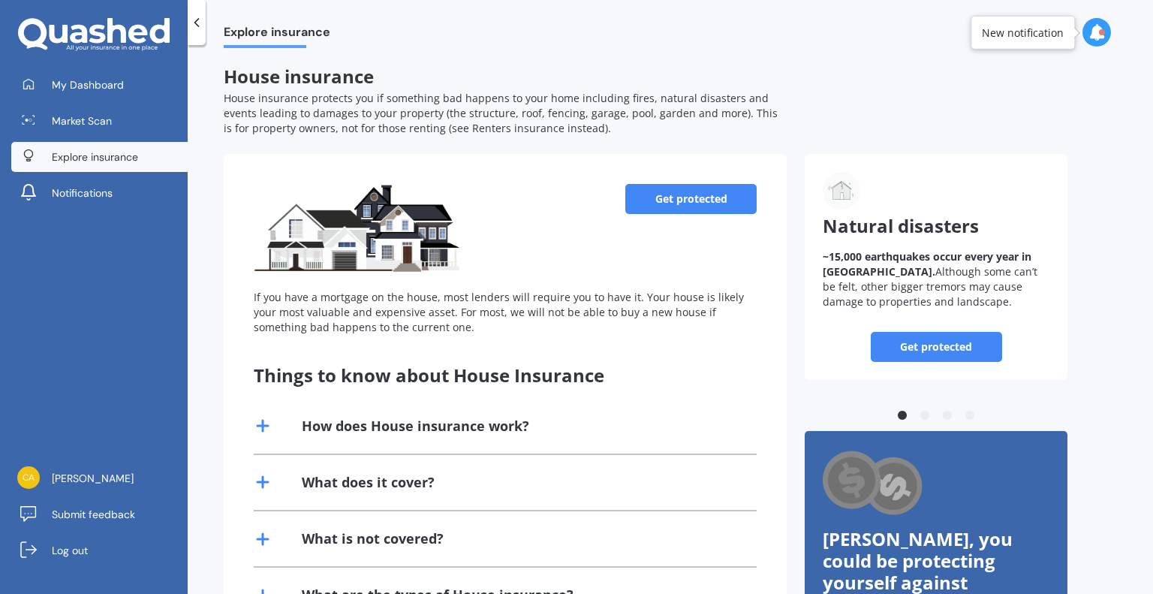
click at [727, 191] on link "Get protected" at bounding box center [690, 199] width 131 height 30
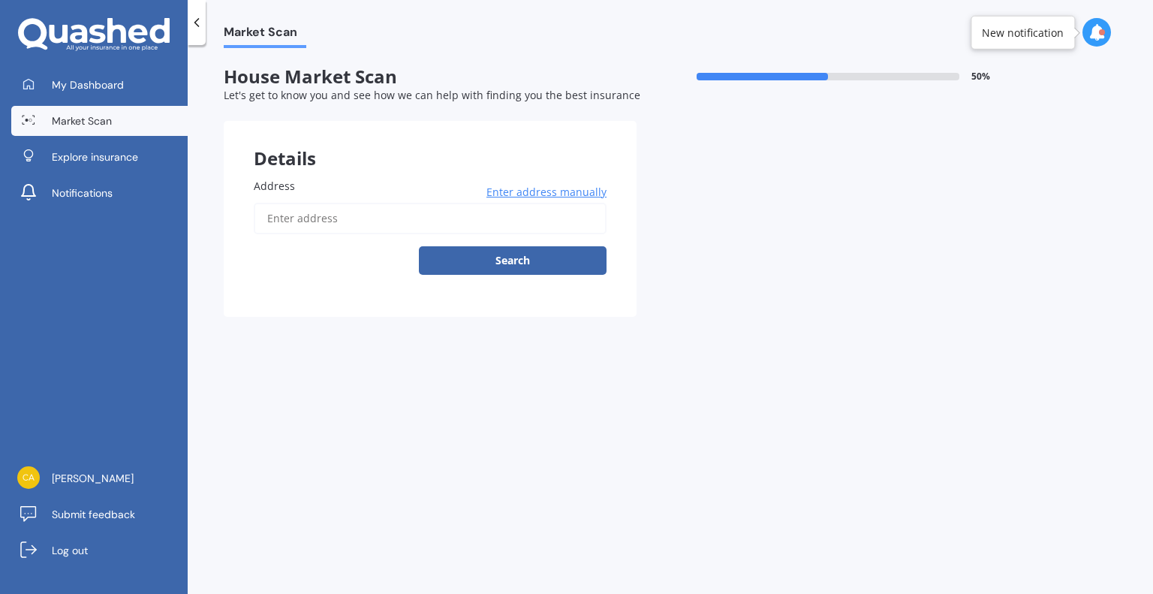
click at [289, 230] on input "Address" at bounding box center [430, 219] width 353 height 32
type input "[STREET_ADDRESS][US_STATE]"
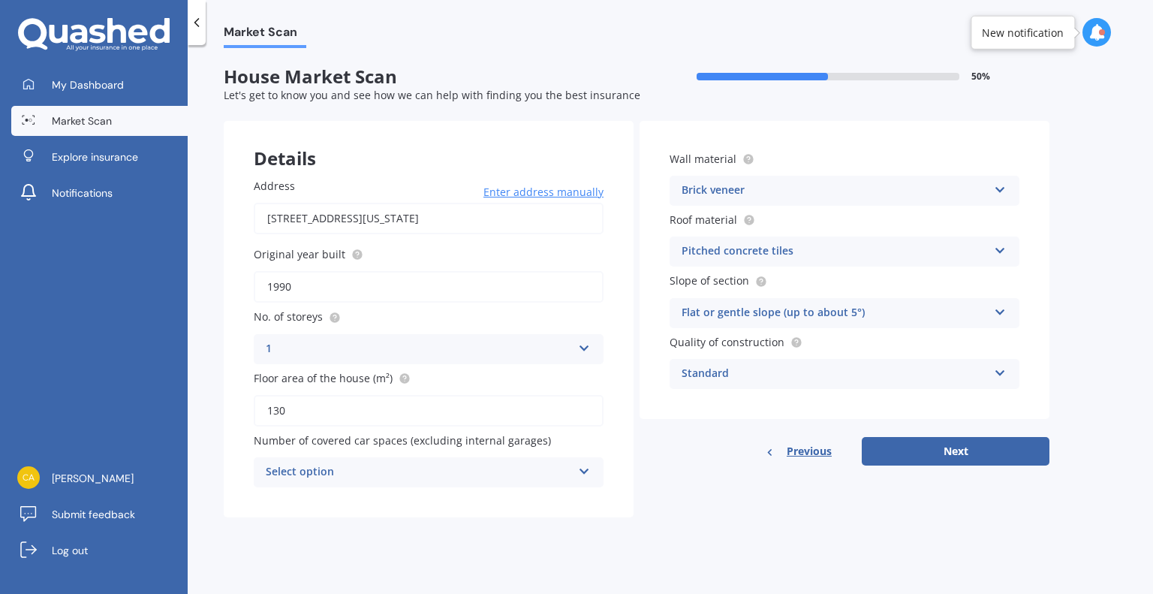
click at [288, 410] on input "130" at bounding box center [429, 411] width 350 height 32
click at [586, 470] on icon at bounding box center [584, 468] width 13 height 11
click at [270, 307] on span "0" at bounding box center [269, 307] width 6 height 14
click at [883, 450] on button "Next" at bounding box center [956, 451] width 188 height 29
select select "12"
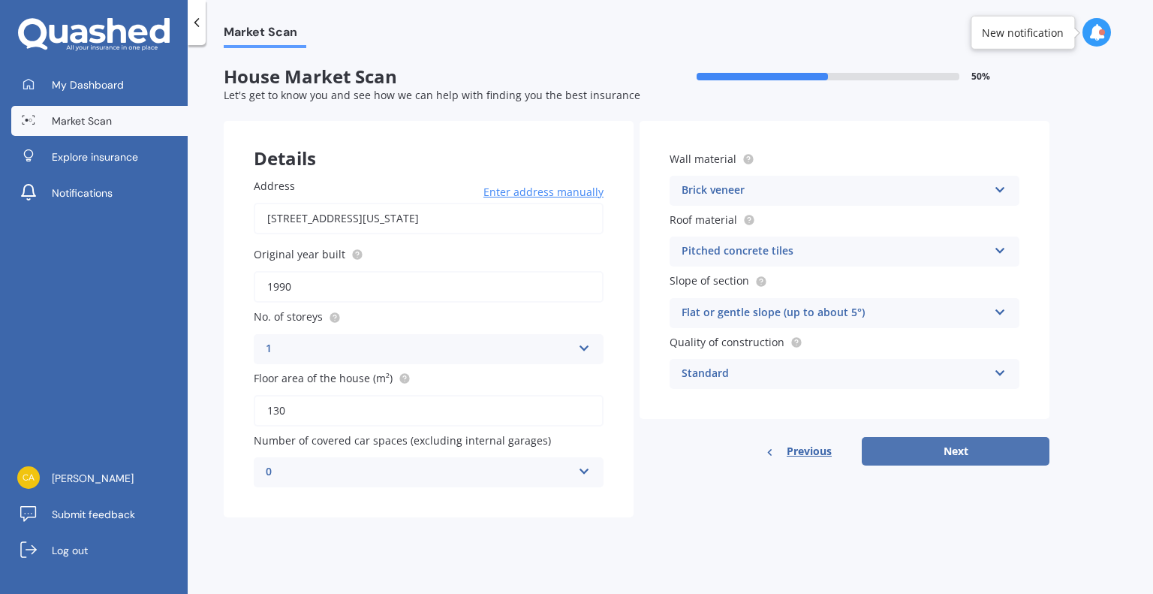
select select "08"
select select "1950"
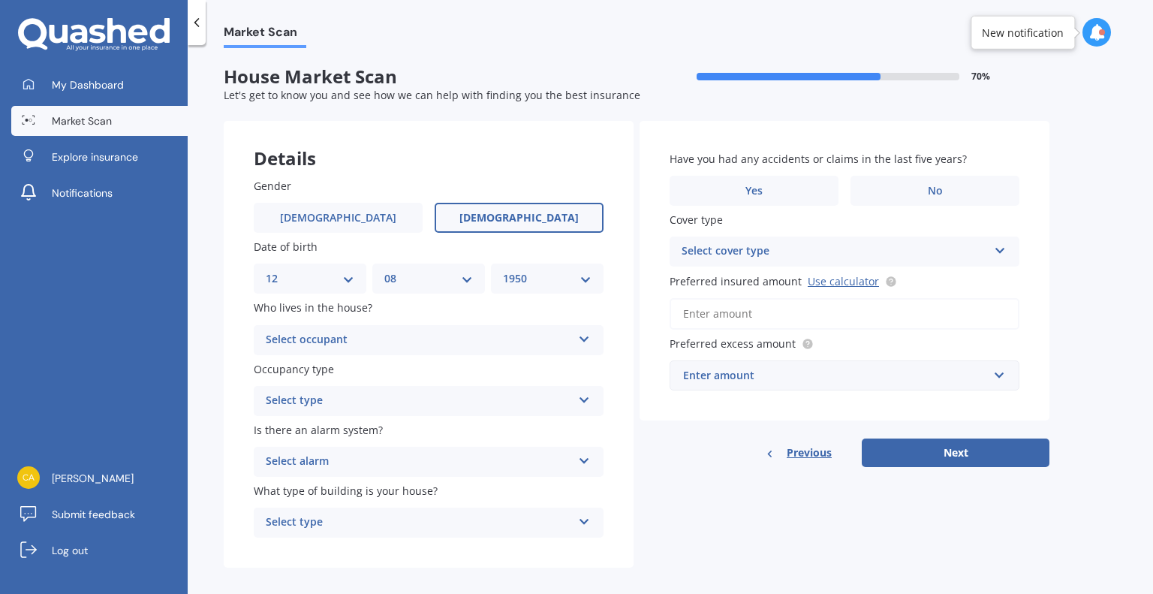
click at [583, 336] on icon at bounding box center [584, 336] width 13 height 11
click at [365, 364] on div "Owner" at bounding box center [428, 369] width 348 height 27
click at [586, 401] on icon at bounding box center [584, 397] width 13 height 11
click at [348, 431] on div "Permanent" at bounding box center [428, 430] width 348 height 27
click at [583, 461] on icon at bounding box center [584, 458] width 13 height 11
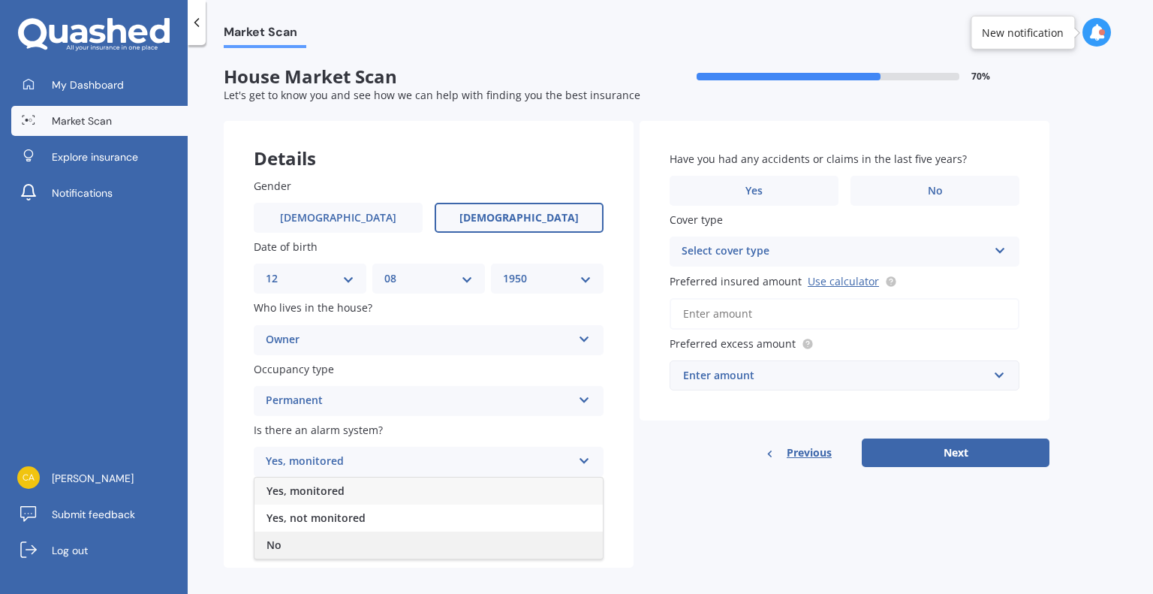
click at [276, 547] on span "No" at bounding box center [273, 544] width 15 height 14
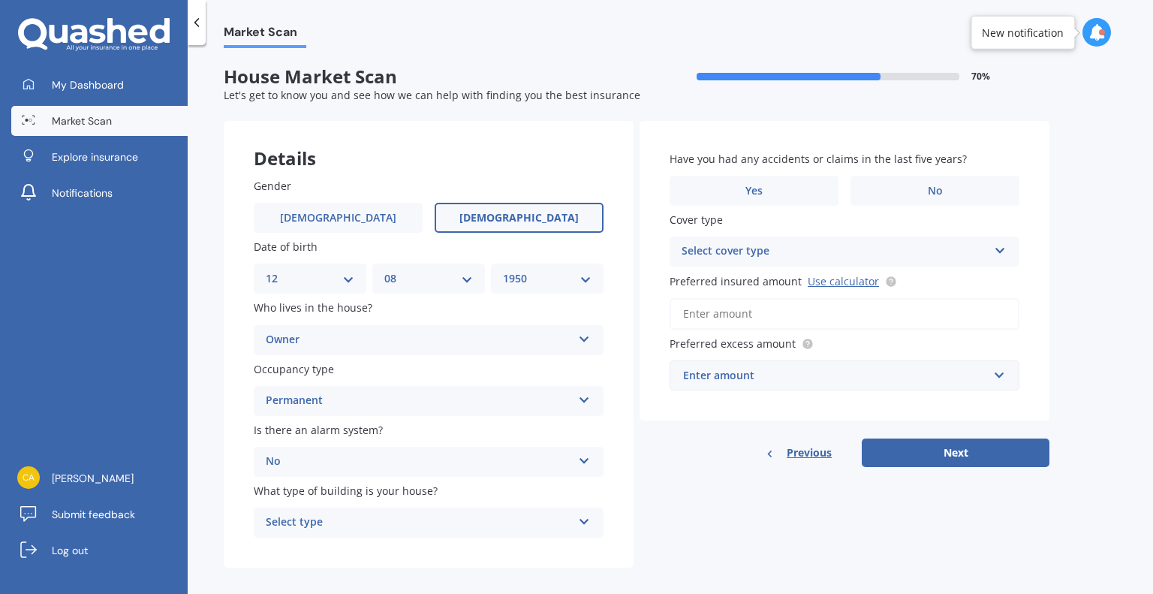
click at [585, 522] on icon at bounding box center [584, 518] width 13 height 11
click at [324, 438] on span "Freestanding" at bounding box center [299, 439] width 67 height 14
click at [887, 200] on label "No" at bounding box center [934, 191] width 169 height 30
click at [0, 0] on input "No" at bounding box center [0, 0] width 0 height 0
click at [998, 248] on icon at bounding box center [1000, 247] width 13 height 11
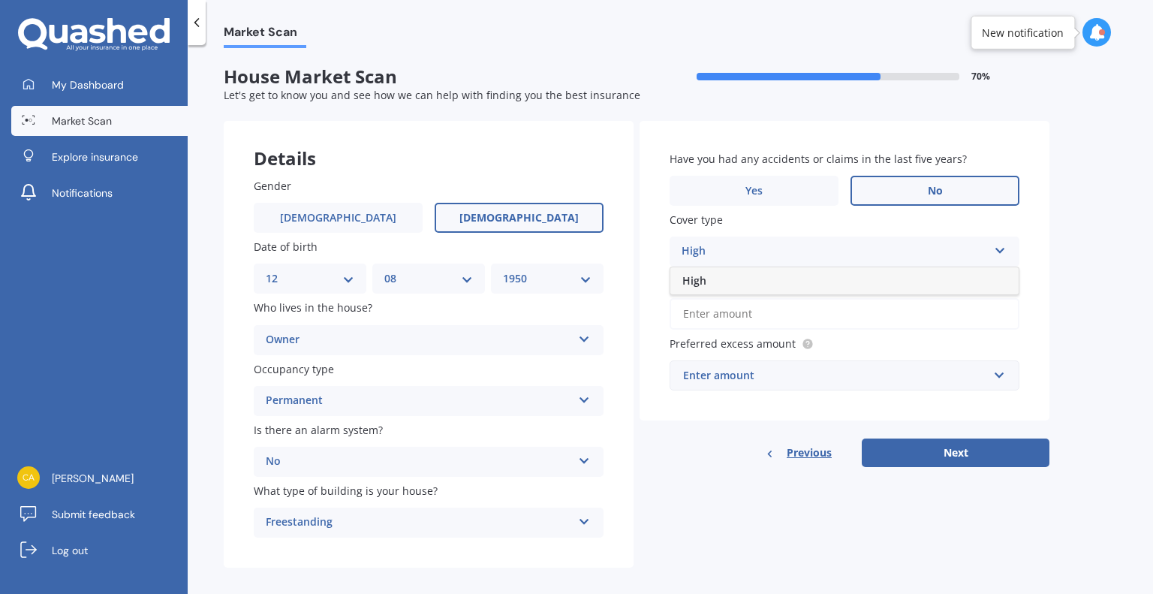
click at [989, 278] on div "High" at bounding box center [844, 280] width 348 height 27
click at [700, 318] on input "Preferred insured amount Use calculator" at bounding box center [845, 314] width 350 height 32
click at [833, 278] on link "Use calculator" at bounding box center [843, 281] width 71 height 14
click at [690, 377] on div "Enter amount" at bounding box center [835, 375] width 305 height 17
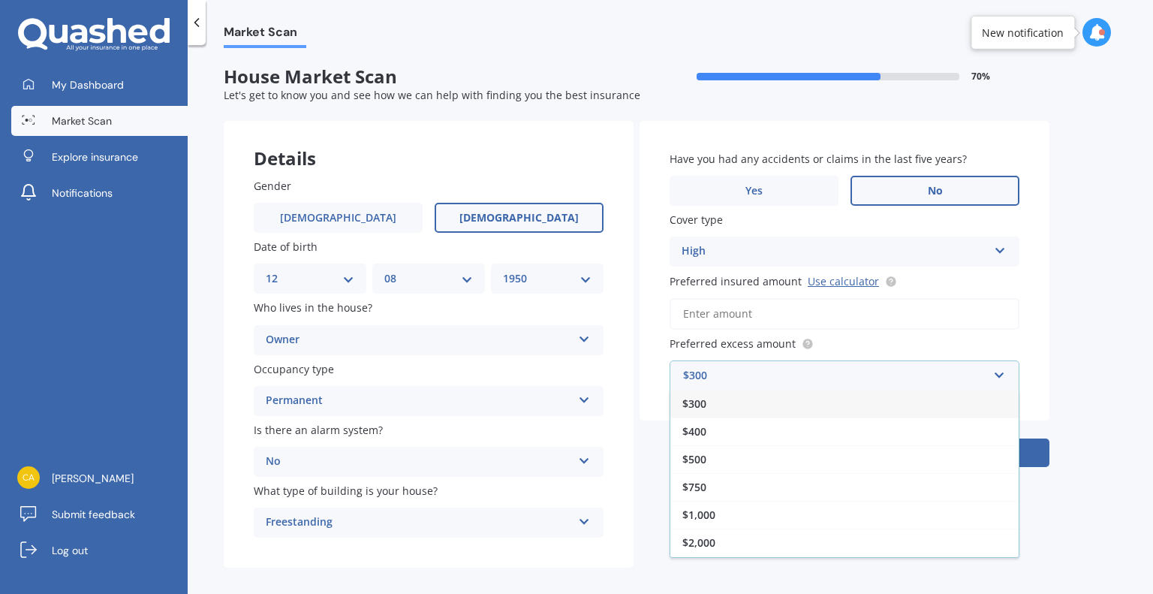
click at [685, 316] on input "Preferred insured amount Use calculator" at bounding box center [845, 314] width 350 height 32
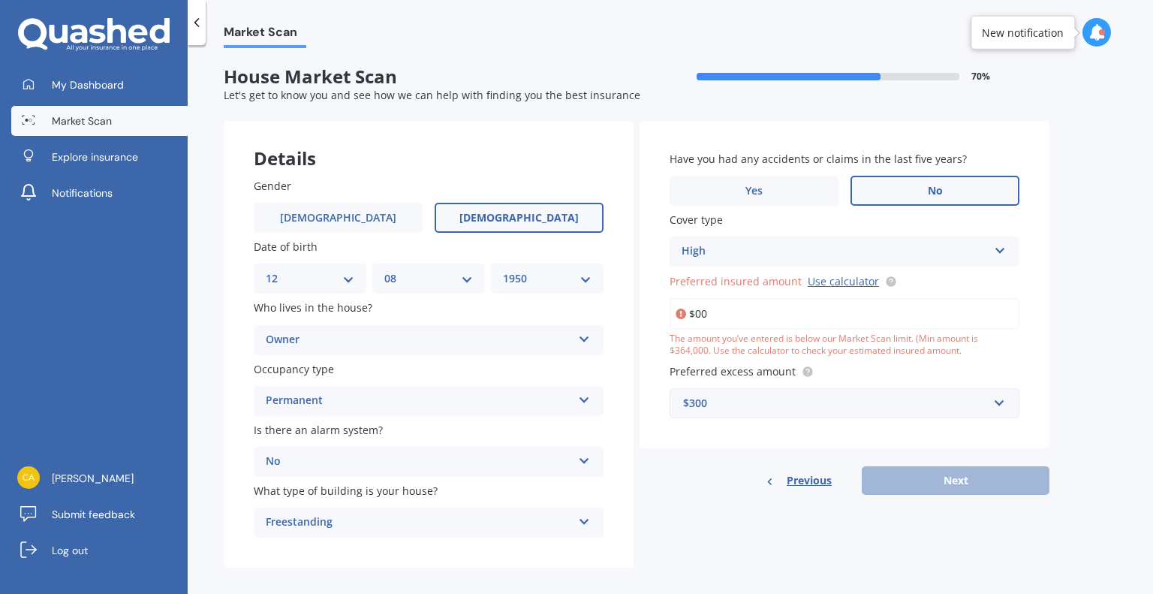
type input "$0"
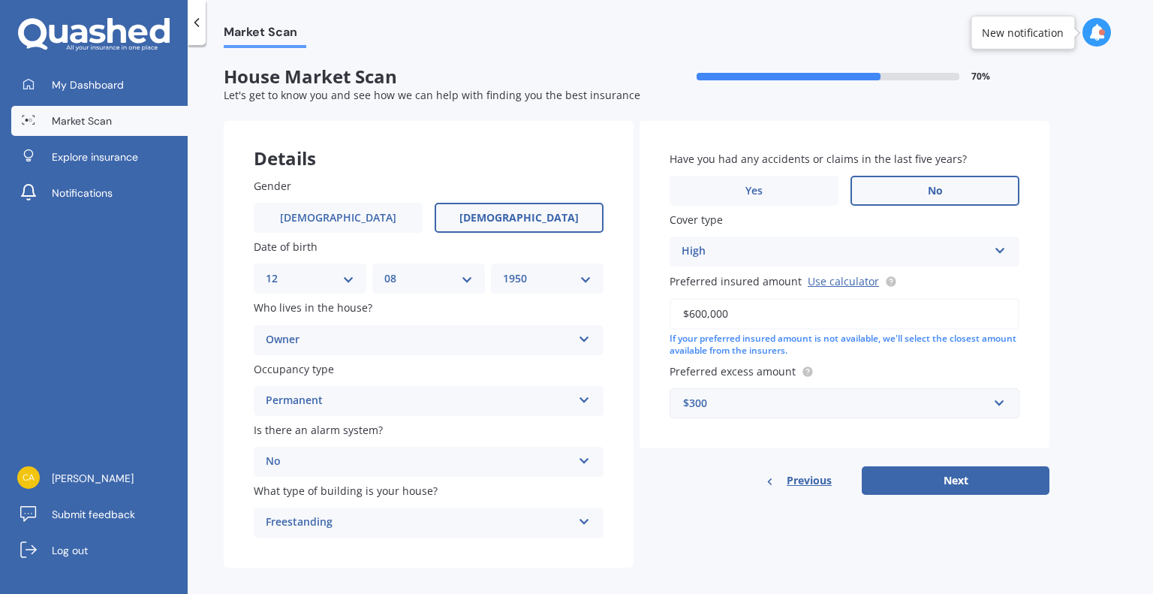
type input "$600,000"
click at [999, 402] on input "text" at bounding box center [839, 403] width 336 height 29
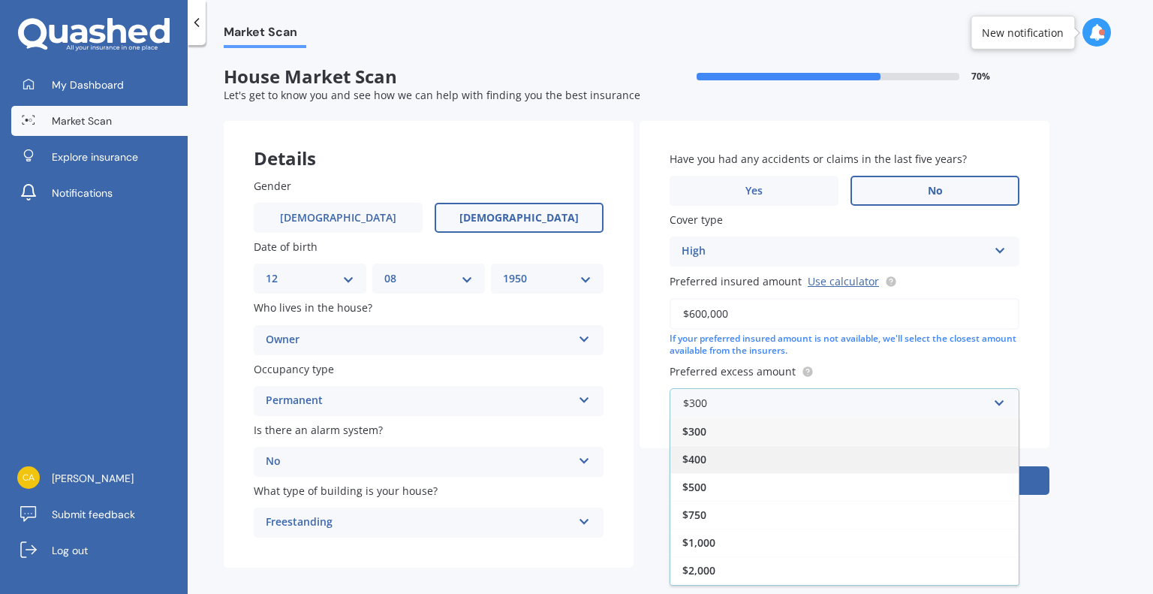
click at [699, 459] on span "$400" at bounding box center [694, 459] width 24 height 14
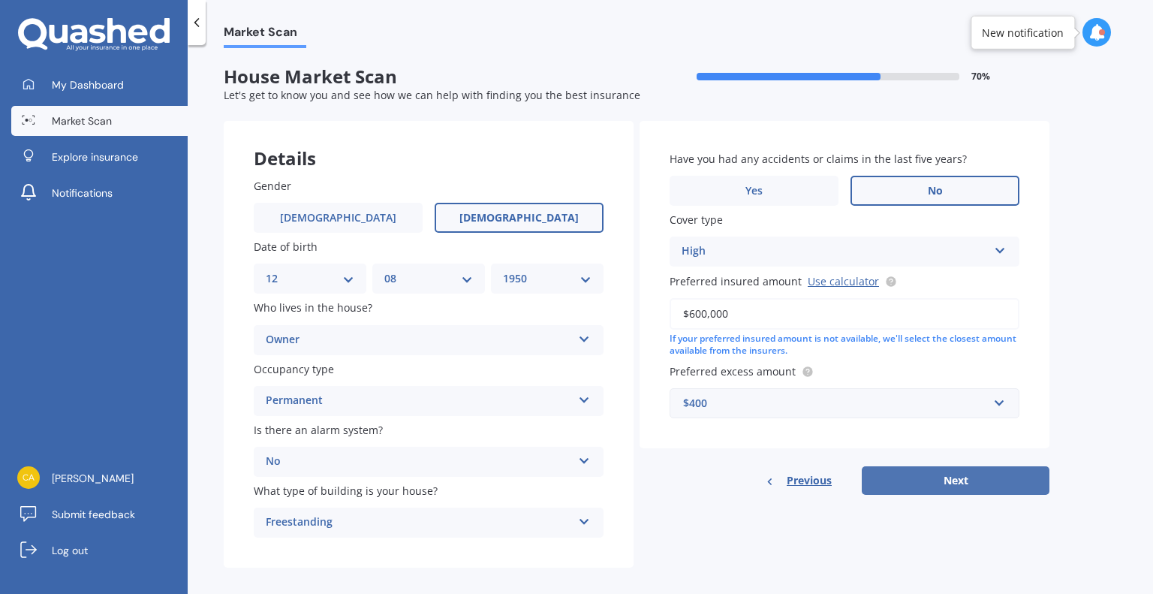
click at [875, 481] on button "Next" at bounding box center [956, 480] width 188 height 29
select select "12"
select select "08"
select select "1950"
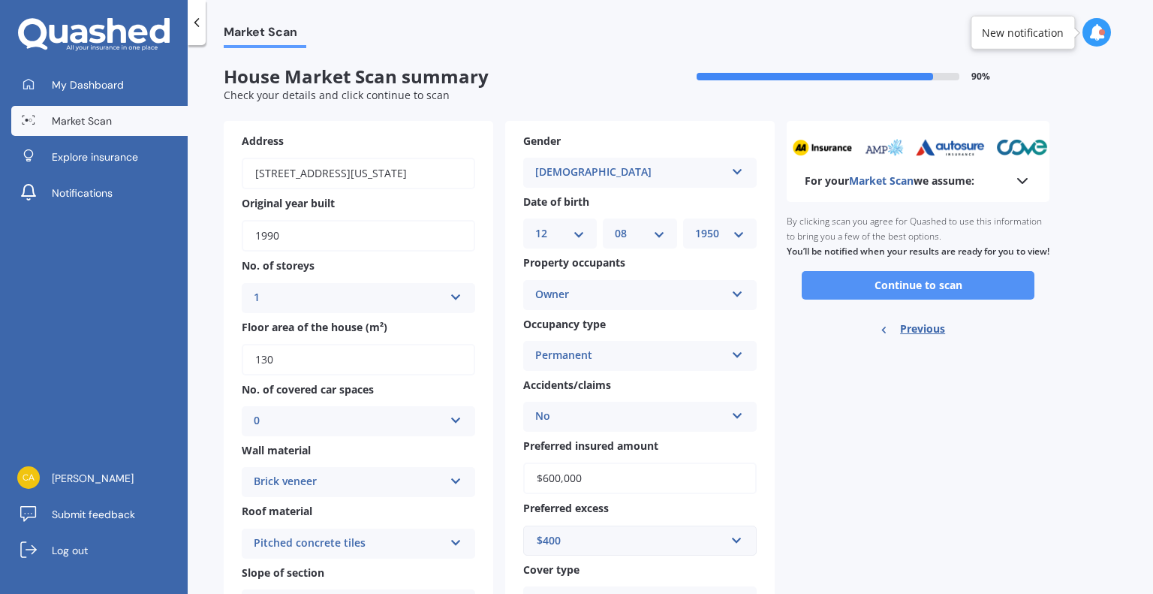
click at [858, 294] on button "Continue to scan" at bounding box center [918, 285] width 233 height 29
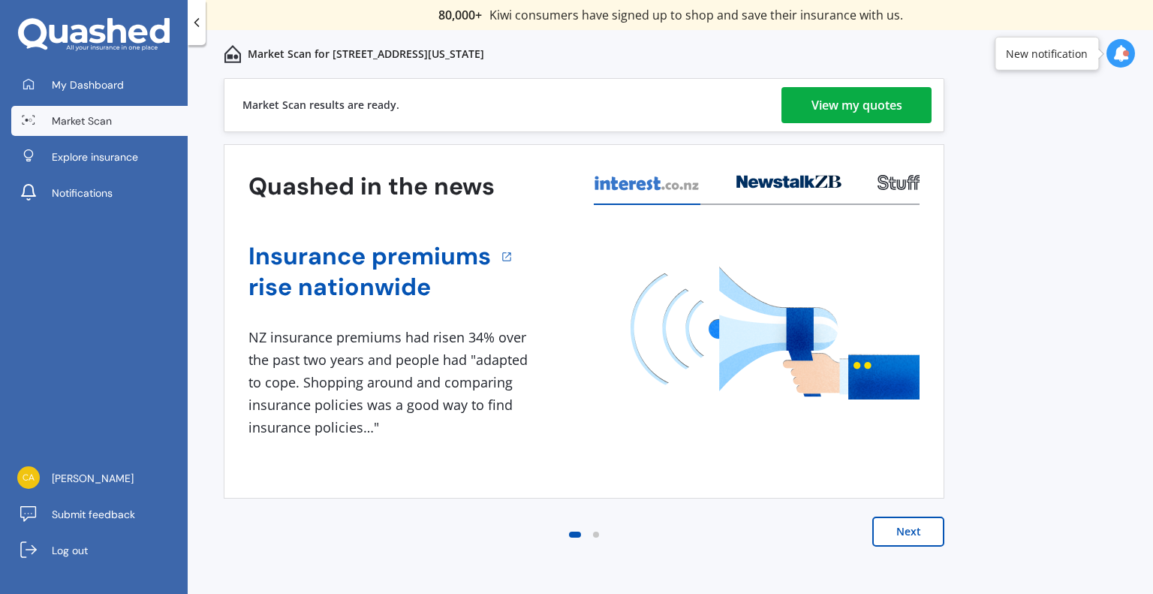
click at [879, 108] on div "View my quotes" at bounding box center [856, 105] width 91 height 36
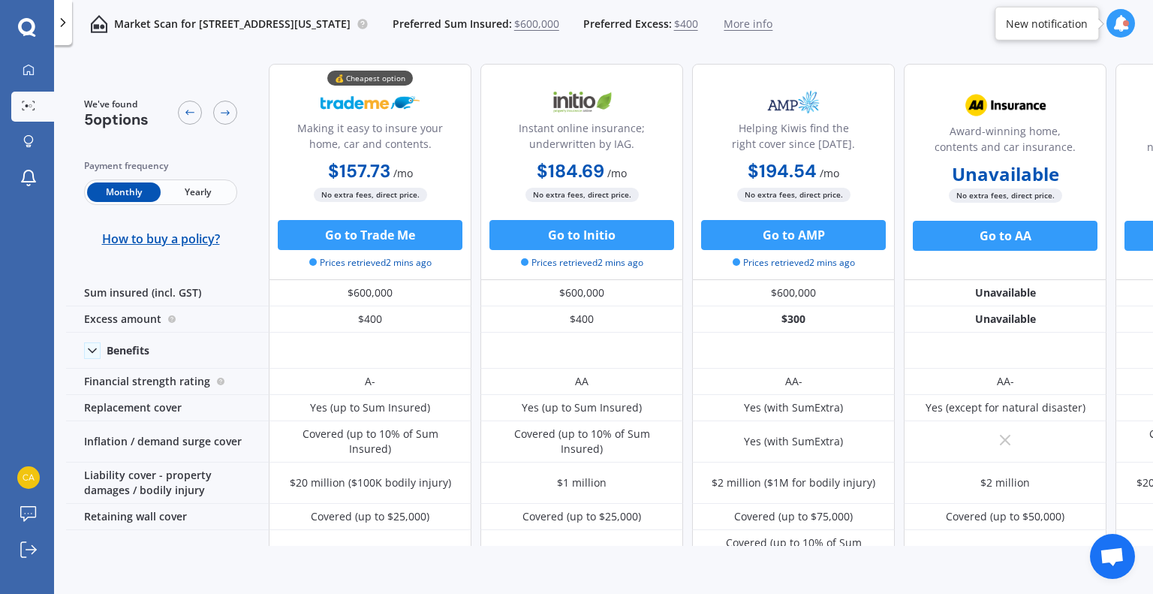
click at [201, 188] on span "Yearly" at bounding box center [198, 192] width 74 height 20
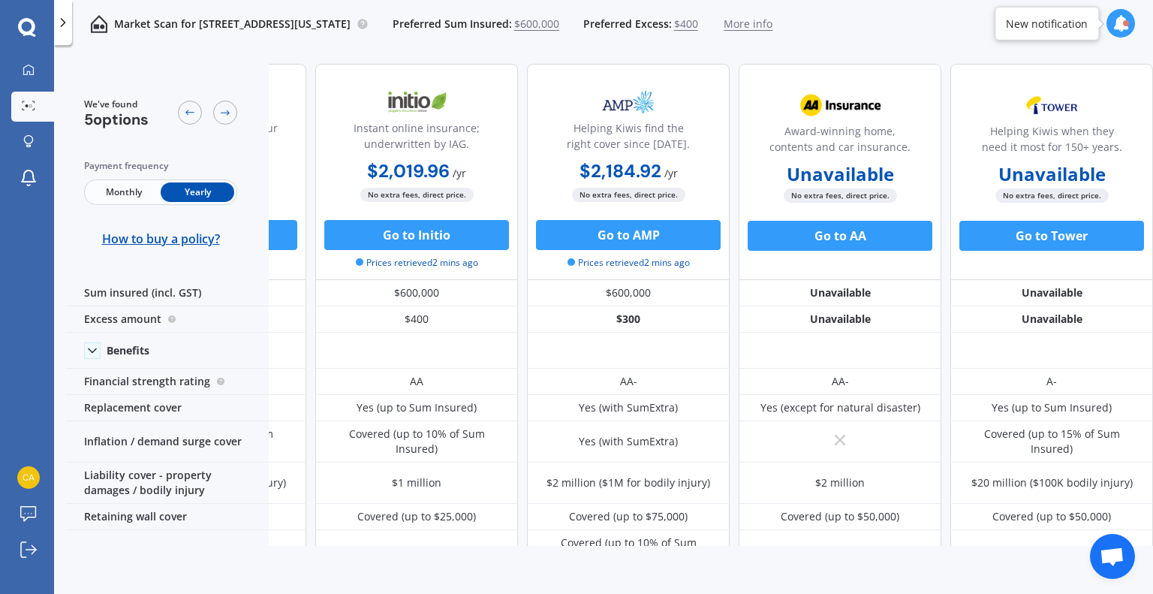
scroll to position [0, 172]
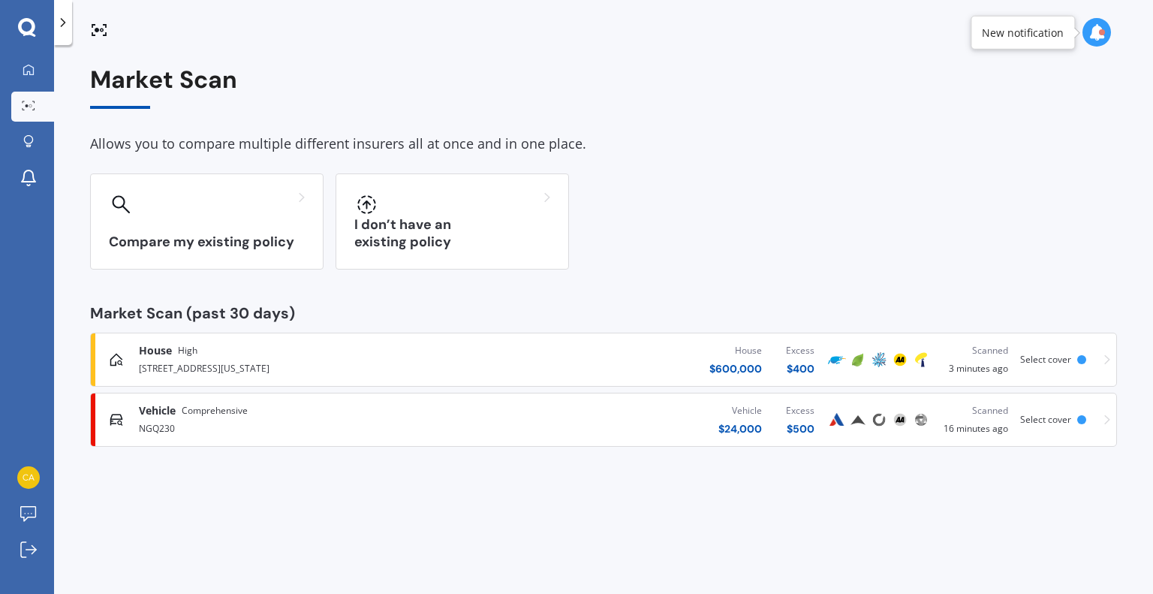
click at [1049, 357] on span "Select cover" at bounding box center [1045, 359] width 51 height 13
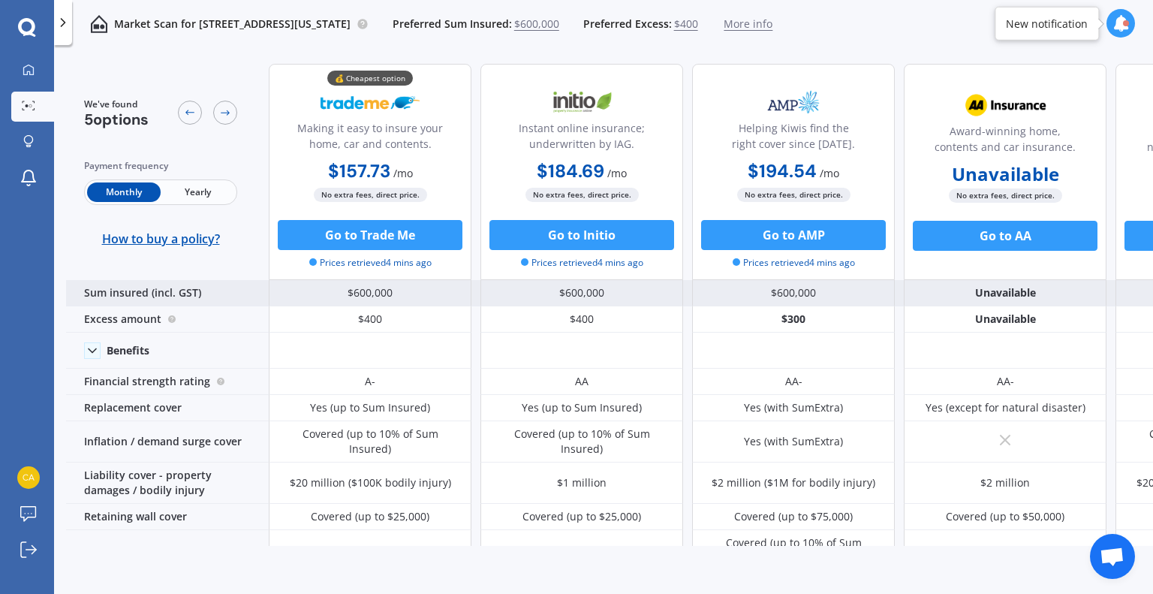
click at [398, 292] on div "$600,000" at bounding box center [370, 293] width 203 height 26
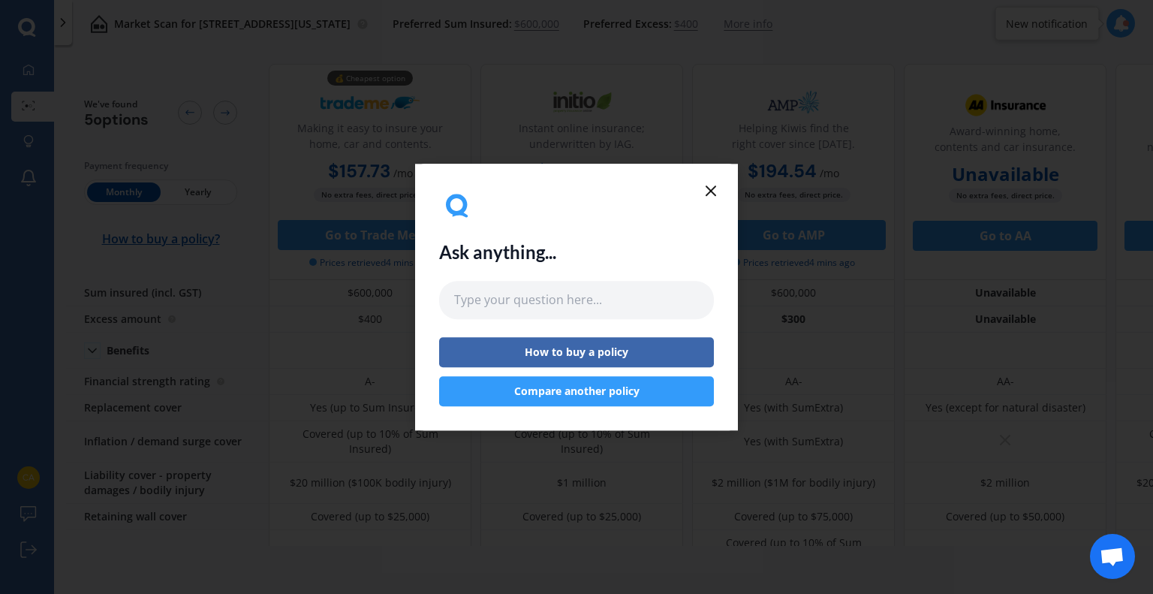
click at [712, 188] on line at bounding box center [710, 190] width 9 height 9
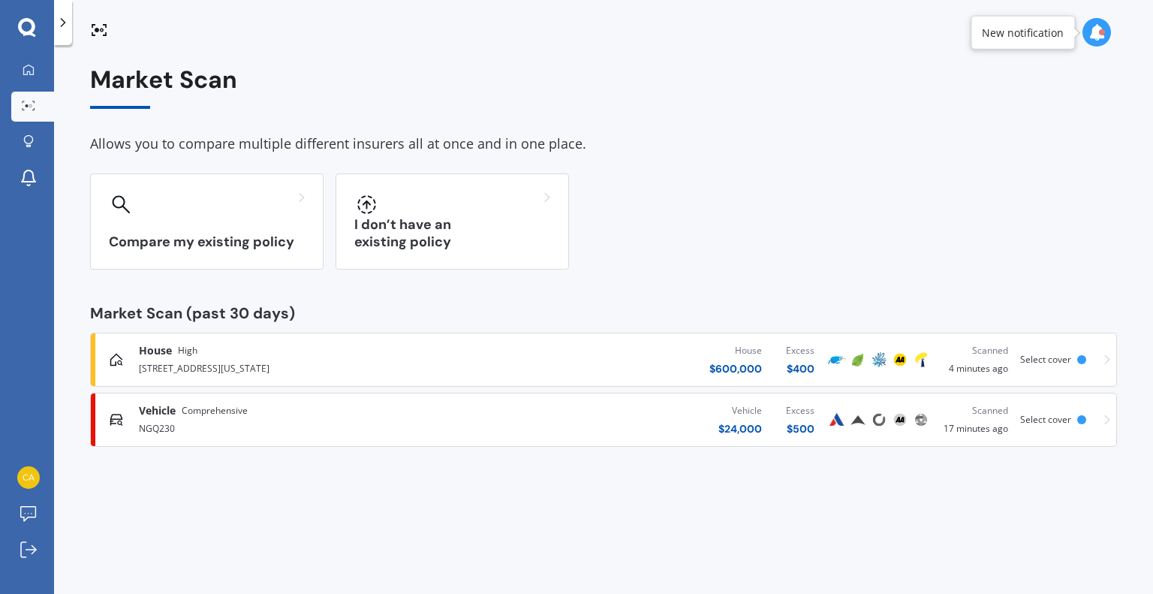
click at [721, 366] on div "$ 600,000" at bounding box center [735, 368] width 53 height 15
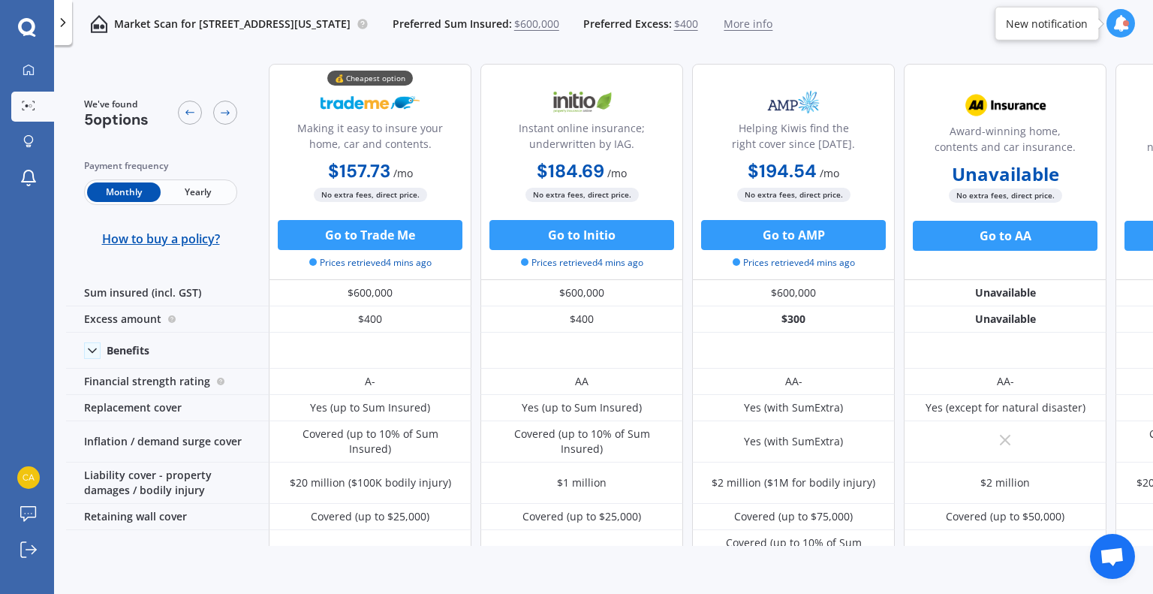
click at [540, 26] on span "$600,000" at bounding box center [536, 24] width 45 height 15
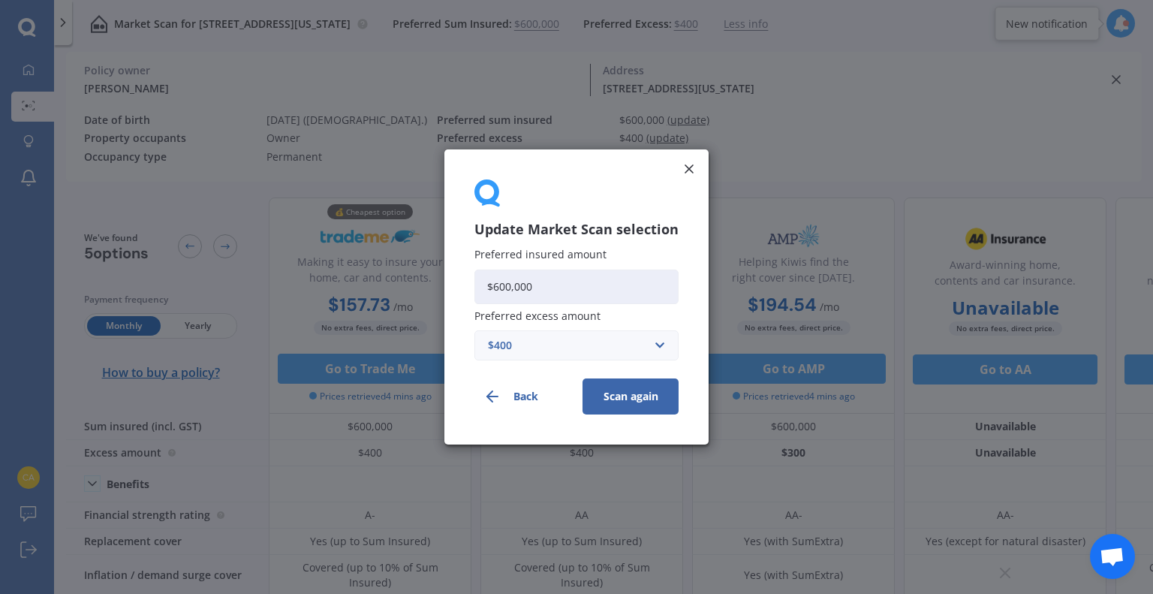
click at [495, 281] on input "$600,000" at bounding box center [576, 286] width 204 height 35
type input "$550,000"
click at [605, 394] on button "Scan again" at bounding box center [631, 396] width 96 height 36
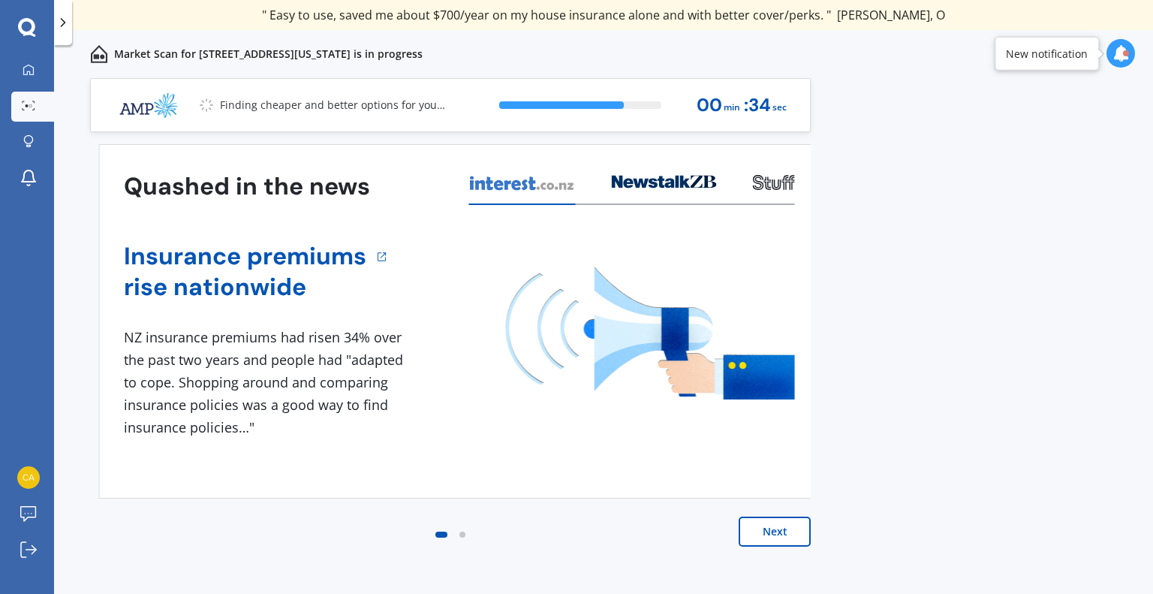
drag, startPoint x: 605, startPoint y: 394, endPoint x: 694, endPoint y: 440, distance: 100.4
click at [694, 440] on div "Quashed in the news Insurance premiums rise nationwide 1 NZ insurance premiums …" at bounding box center [459, 321] width 671 height 305
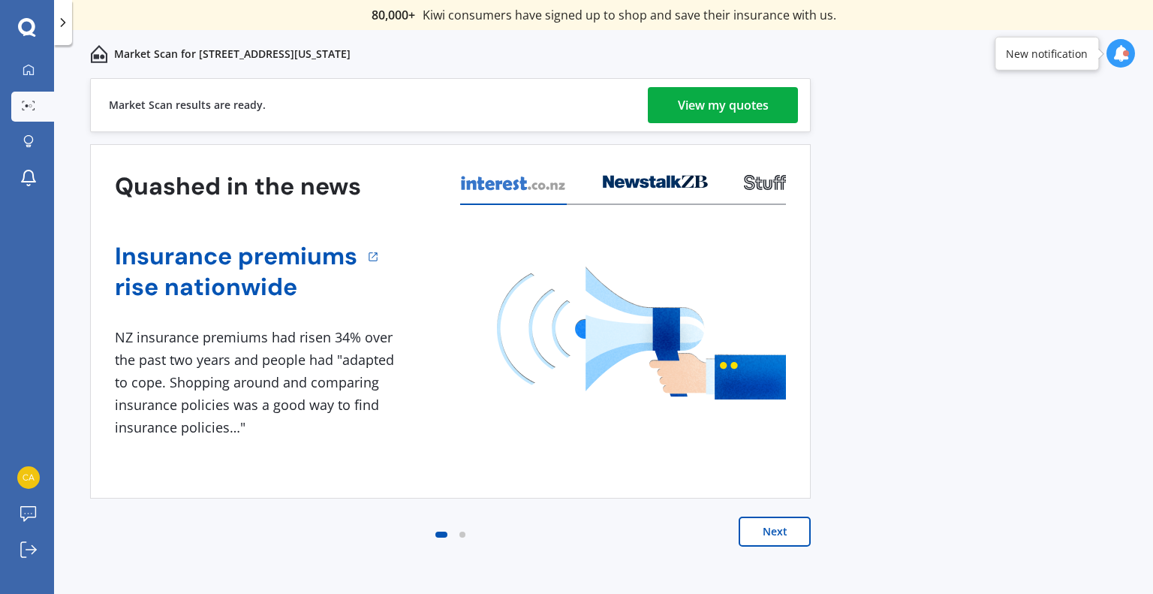
click at [718, 104] on div "View my quotes" at bounding box center [723, 105] width 91 height 36
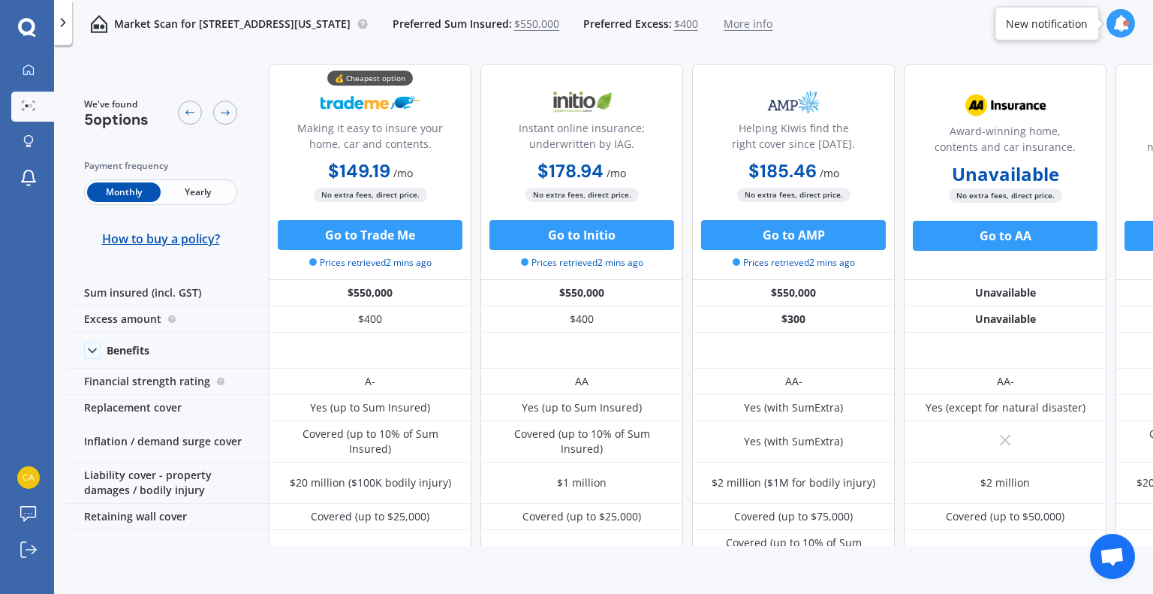
click at [209, 191] on span "Yearly" at bounding box center [198, 192] width 74 height 20
